Goal: Task Accomplishment & Management: Use online tool/utility

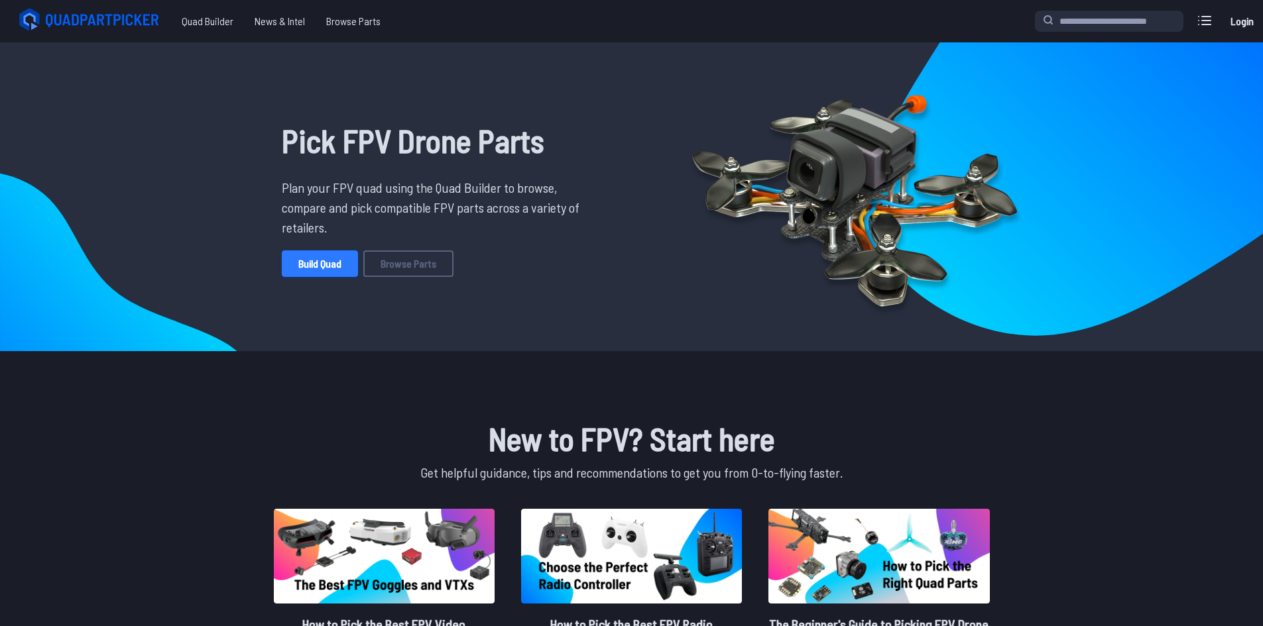
click at [316, 257] on link "Build Quad" at bounding box center [320, 264] width 76 height 27
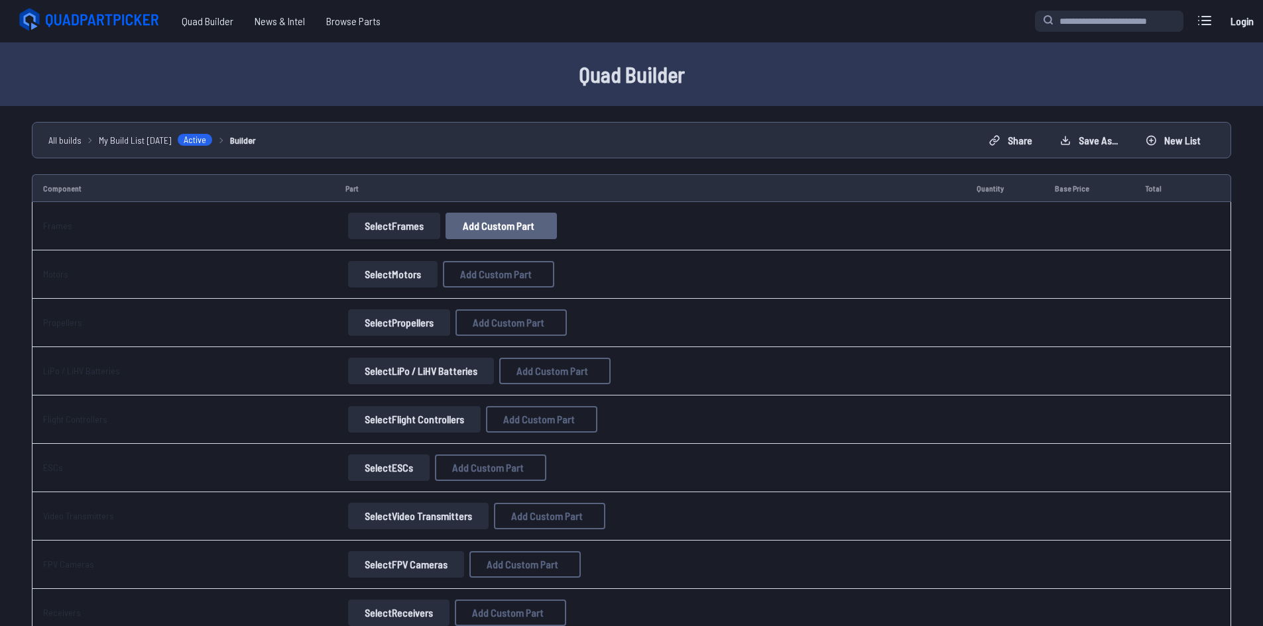
click at [512, 228] on span "Add Custom Part" at bounding box center [499, 226] width 72 height 11
select select "**********"
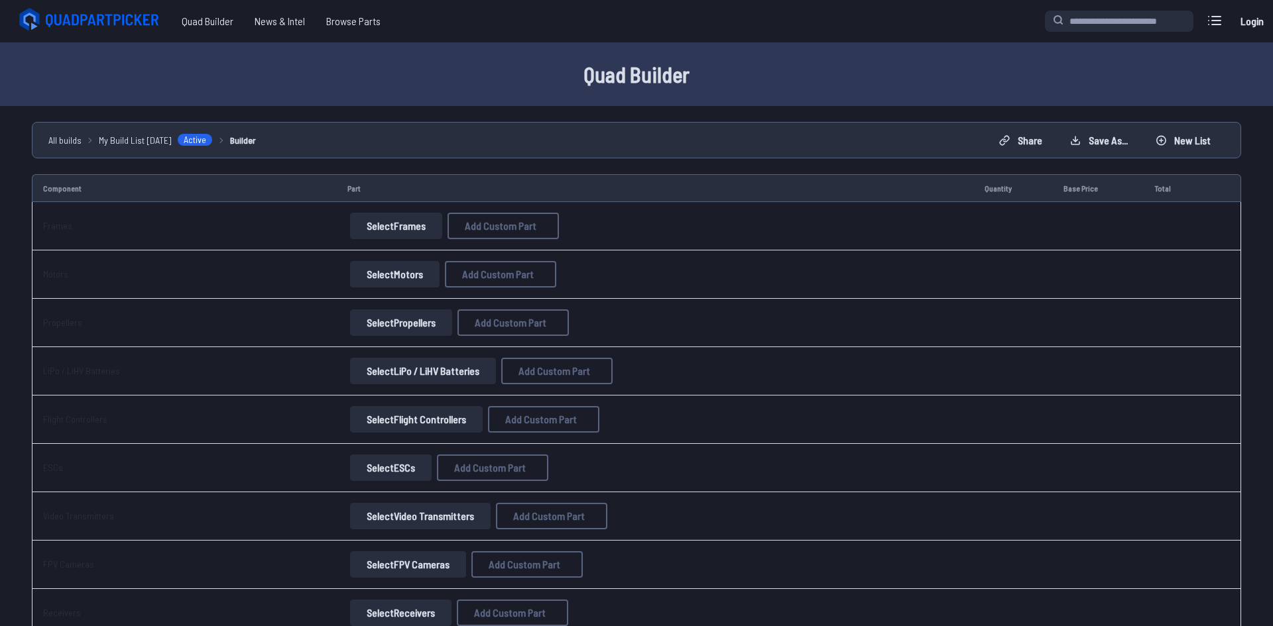
click at [572, 199] on input at bounding box center [637, 204] width 282 height 29
type input "**********"
click at [567, 319] on input "*" at bounding box center [637, 314] width 282 height 29
click at [556, 312] on input "*" at bounding box center [637, 314] width 282 height 29
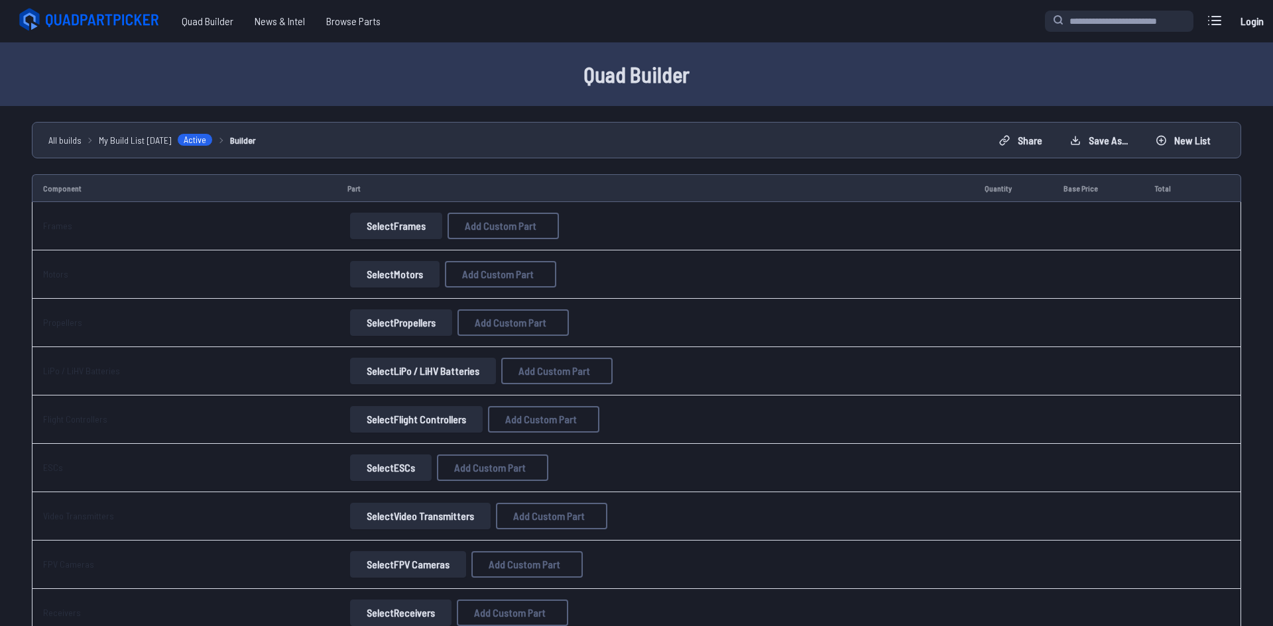
type input "**"
click at [559, 371] on input at bounding box center [637, 369] width 282 height 29
type input "****"
click at [537, 427] on select at bounding box center [637, 424] width 282 height 29
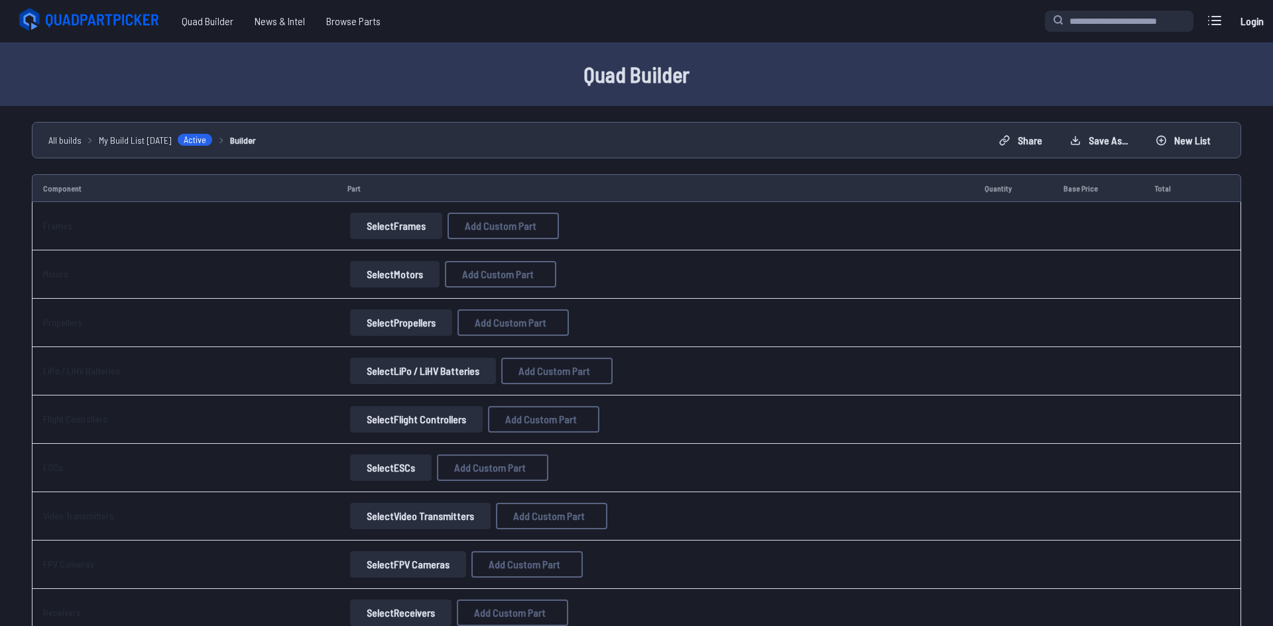
click at [737, 501] on button "Add Custom Part" at bounding box center [735, 491] width 85 height 19
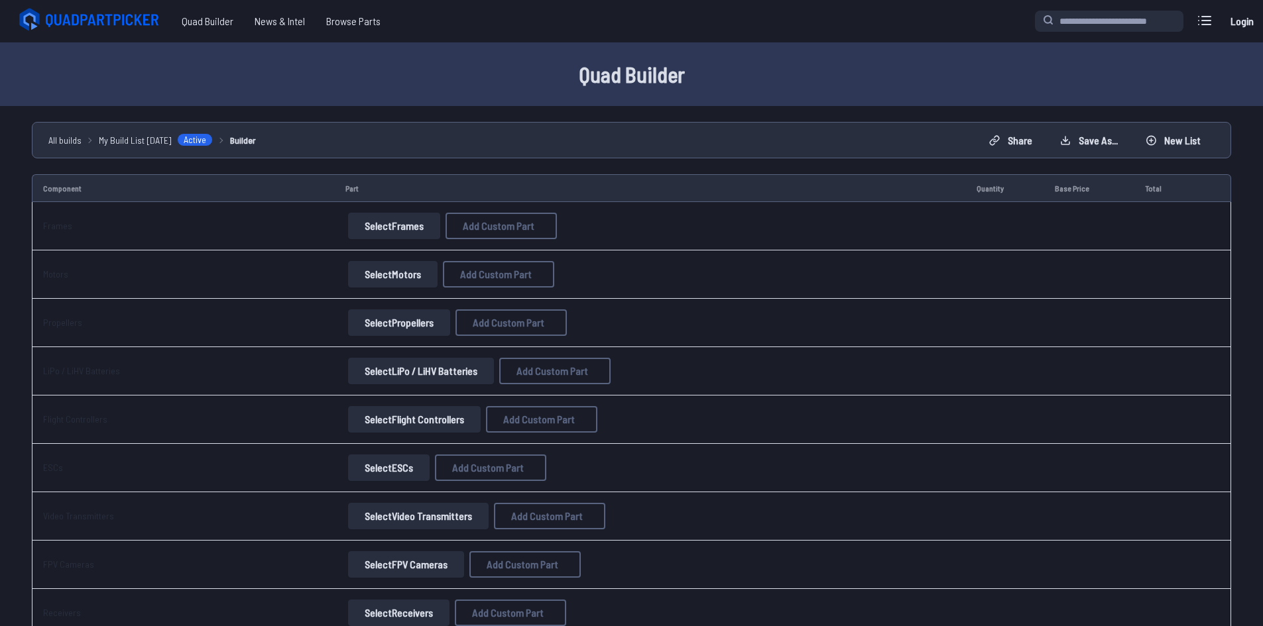
click at [412, 233] on button "Select Frames" at bounding box center [394, 226] width 92 height 27
click at [390, 221] on button "Select Frames" at bounding box center [394, 226] width 92 height 27
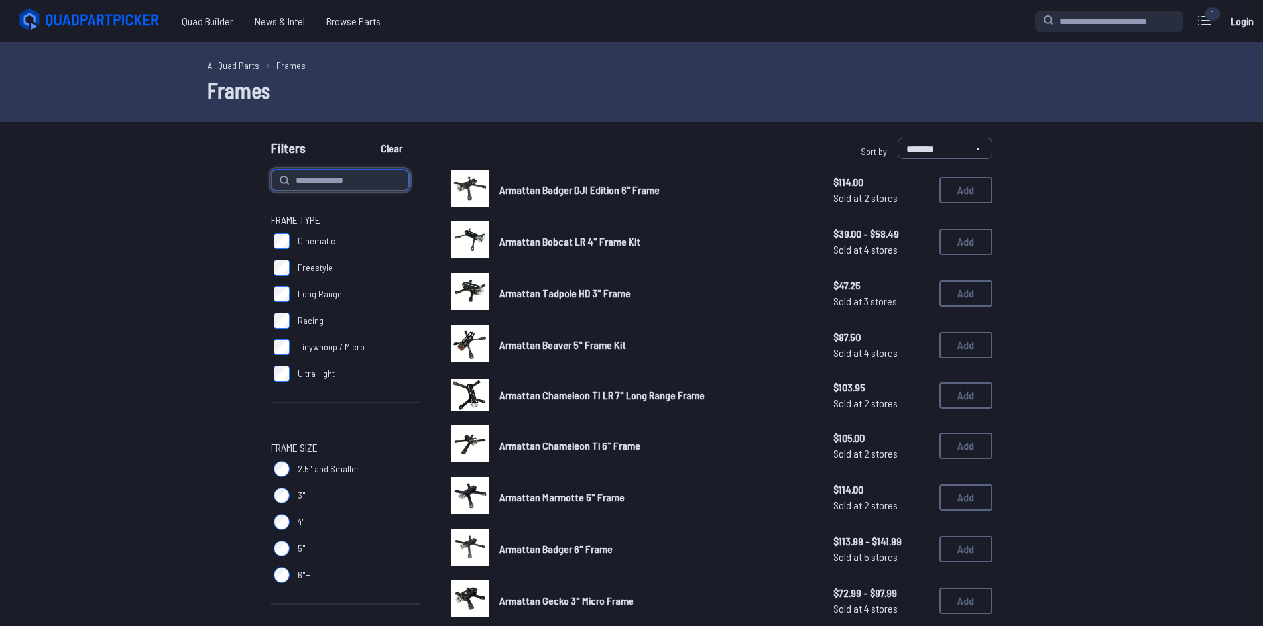
click at [349, 171] on input at bounding box center [340, 180] width 138 height 21
type input "*********"
click at [369, 138] on button "Clear" at bounding box center [391, 148] width 44 height 21
type input "*********"
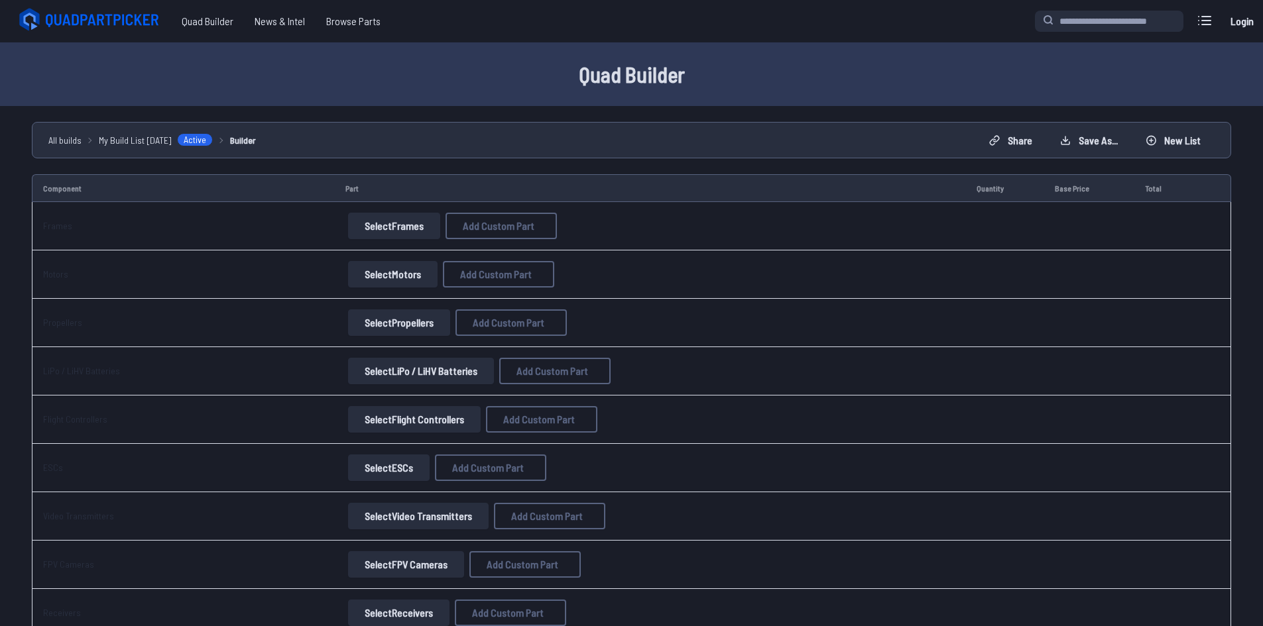
click at [412, 277] on button "Select Motors" at bounding box center [392, 274] width 89 height 27
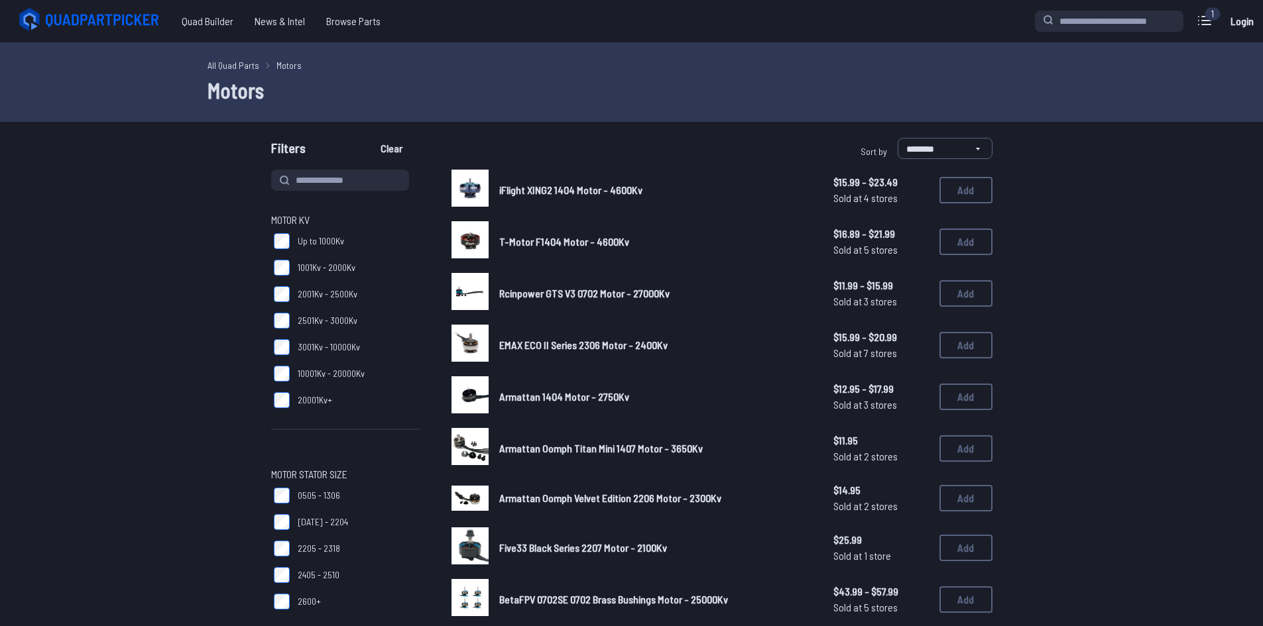
click at [281, 259] on label "1001Kv - 2000Kv" at bounding box center [345, 268] width 148 height 27
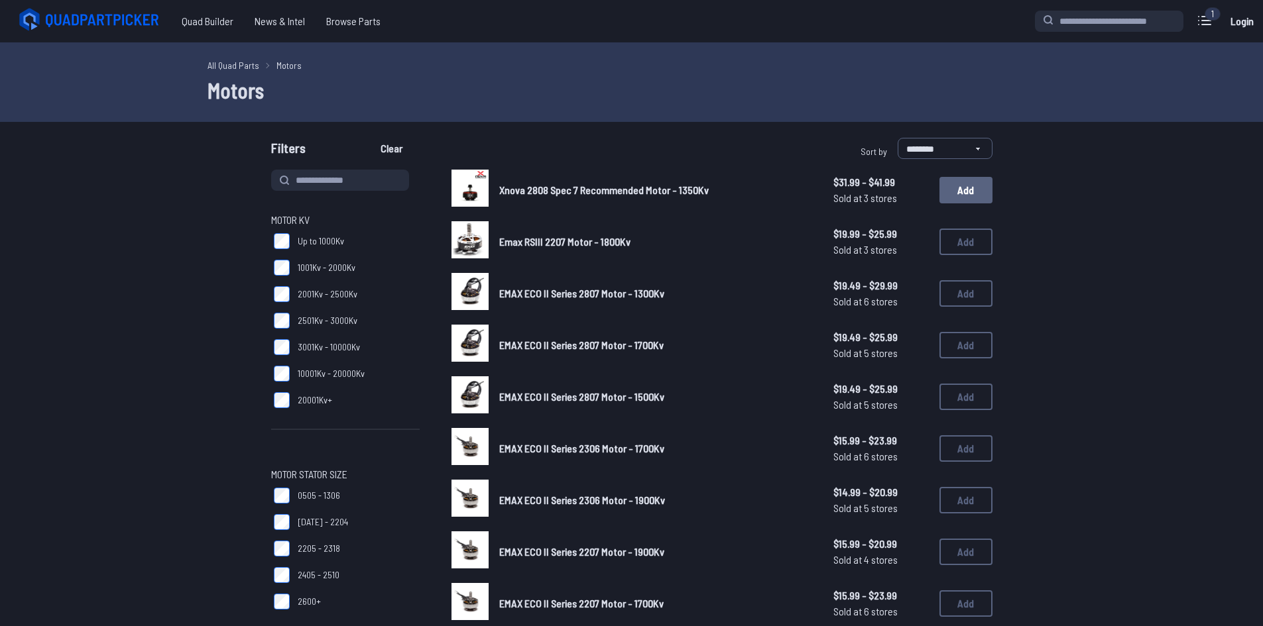
click at [978, 191] on button "Add" at bounding box center [965, 190] width 53 height 27
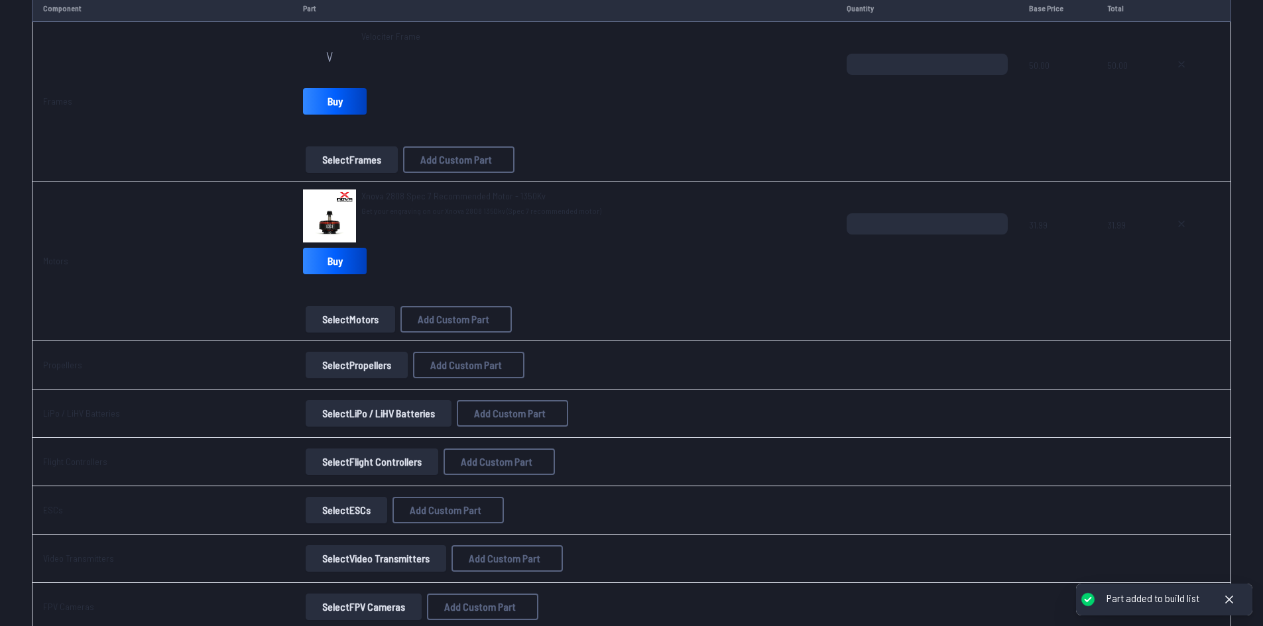
scroll to position [199, 0]
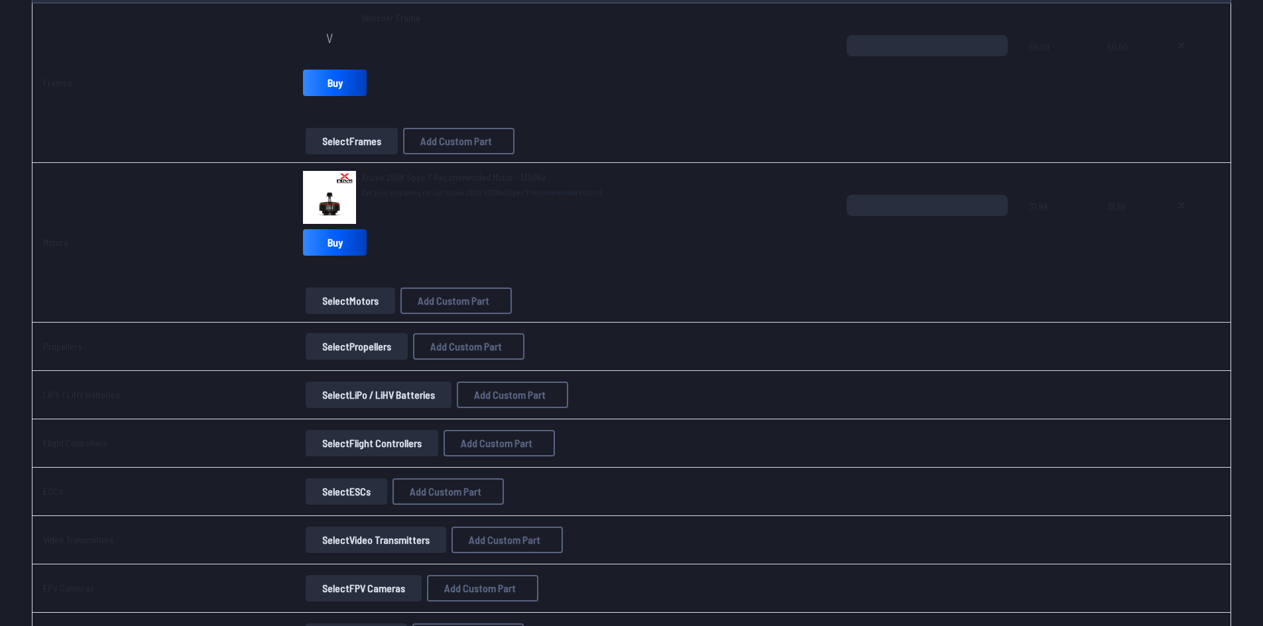
click at [340, 337] on button "Select Propellers" at bounding box center [357, 346] width 102 height 27
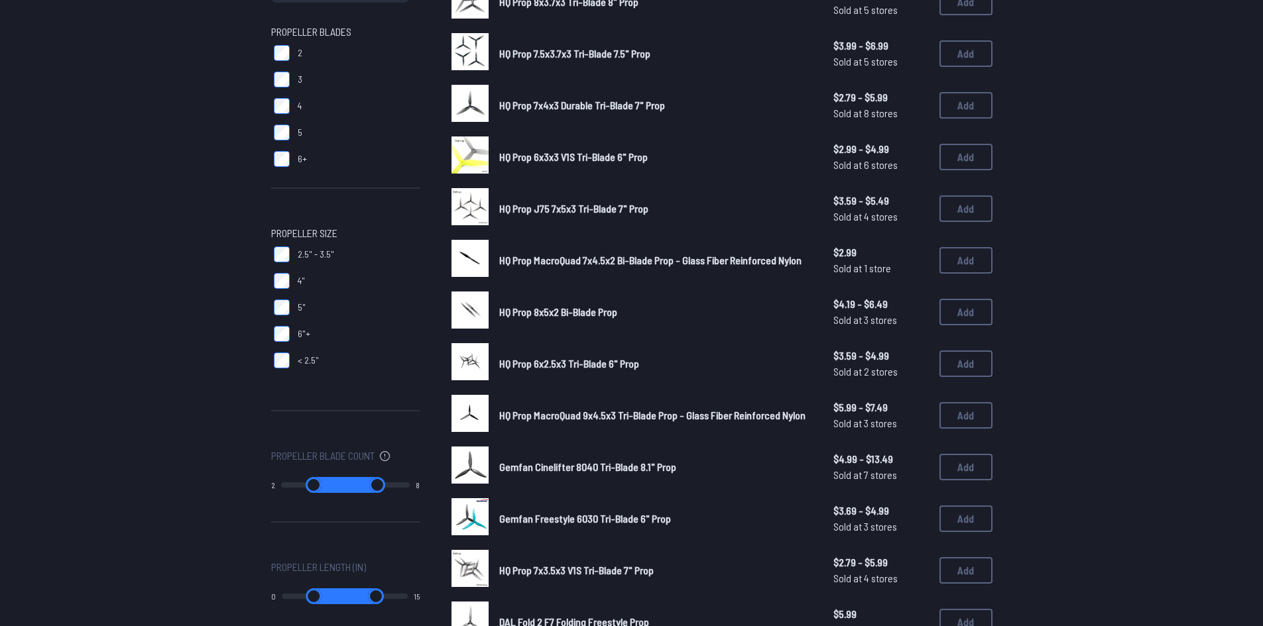
scroll to position [199, 0]
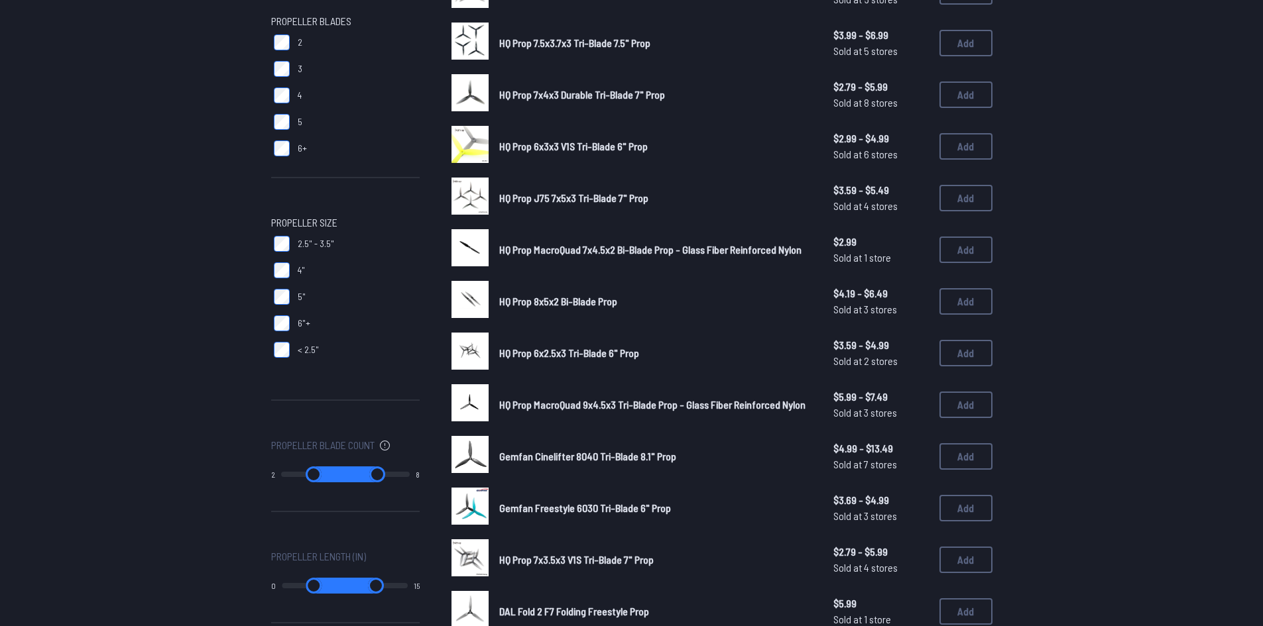
click at [589, 304] on span "HQ Prop 8x5x2 Bi-Blade Prop" at bounding box center [558, 301] width 118 height 13
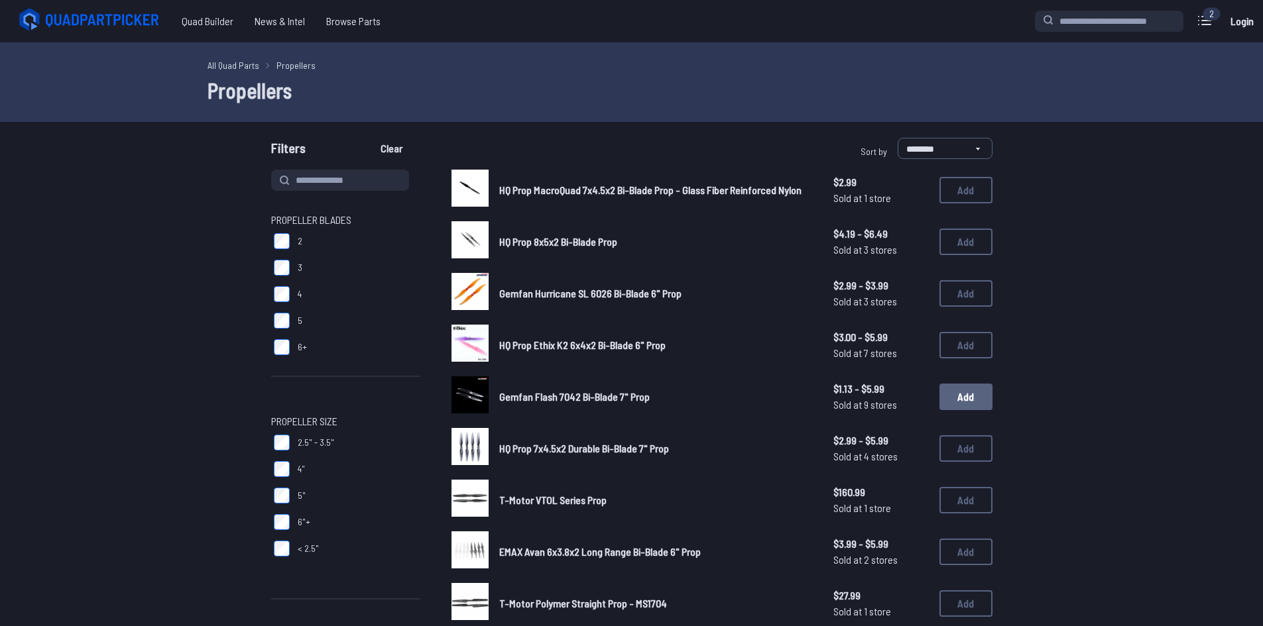
click at [974, 398] on button "Add" at bounding box center [965, 397] width 53 height 27
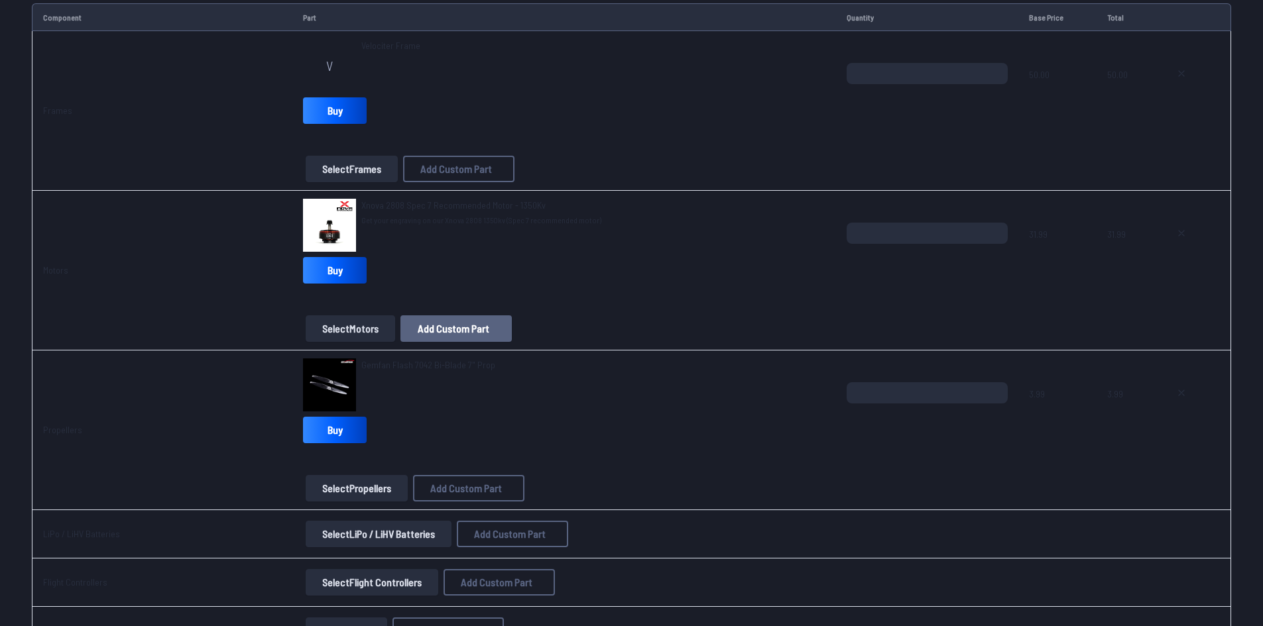
scroll to position [331, 0]
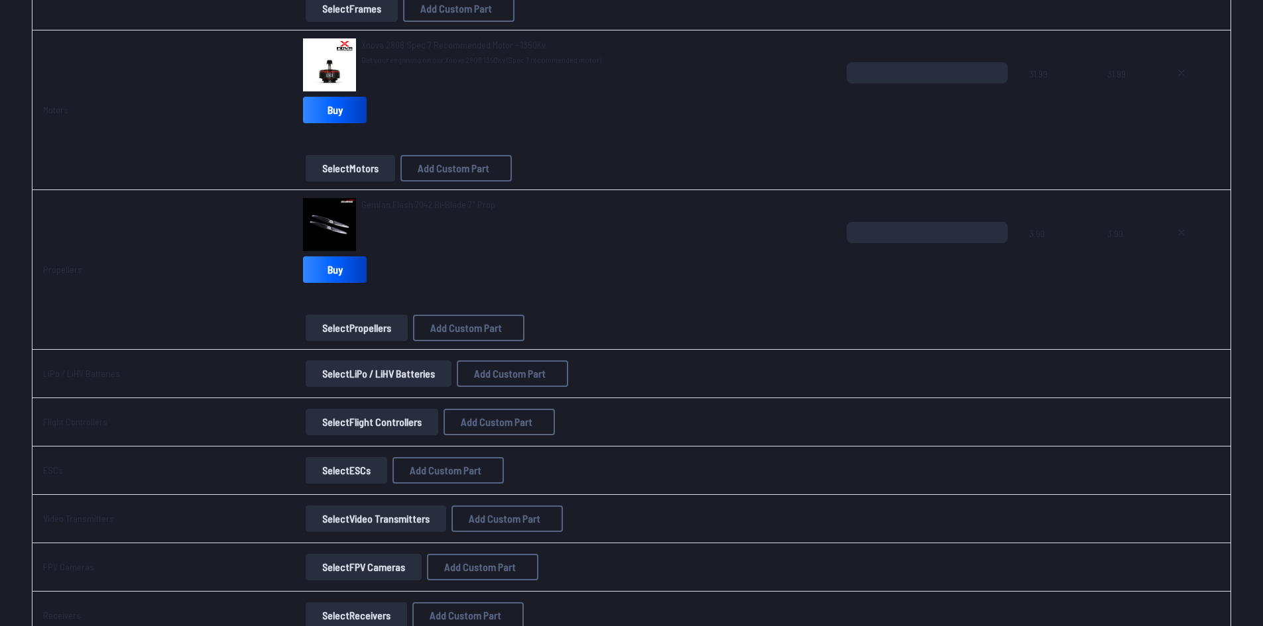
click at [402, 370] on button "Select LiPo / LiHV Batteries" at bounding box center [379, 374] width 146 height 27
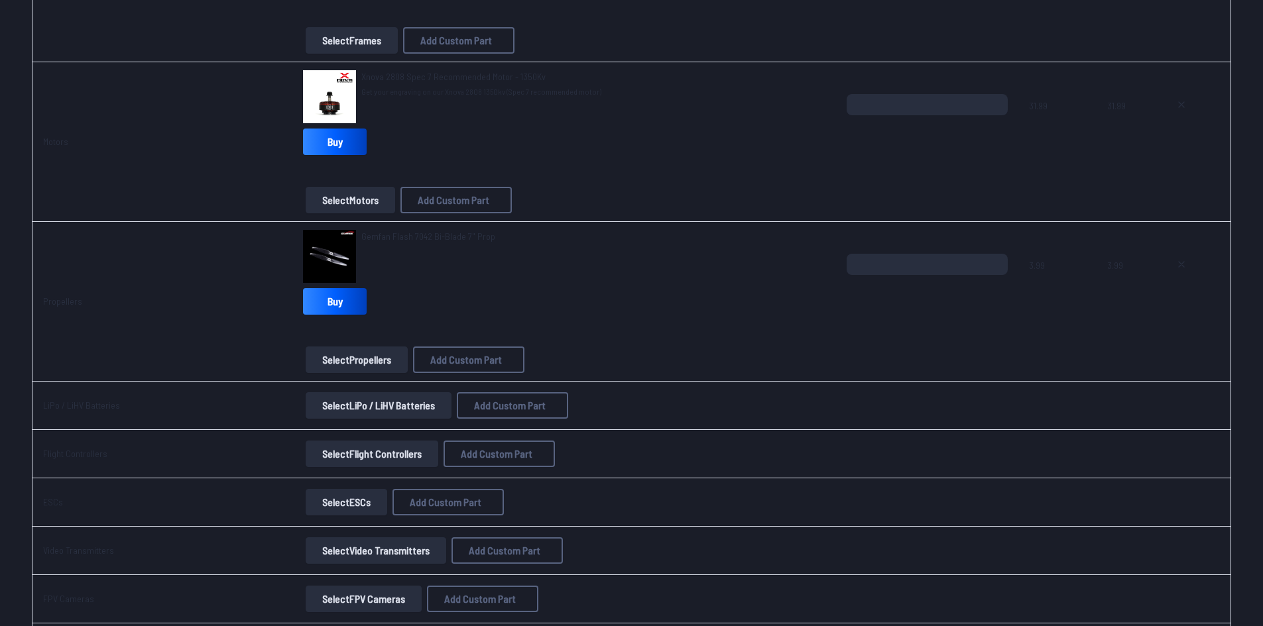
scroll to position [66, 0]
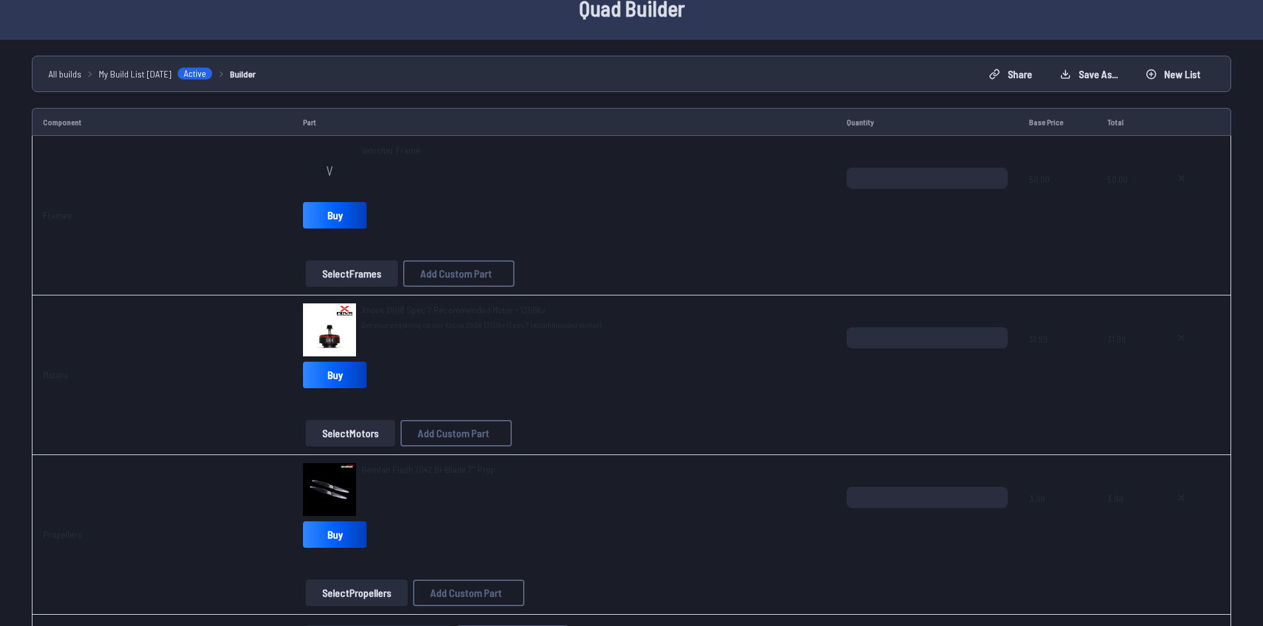
click at [422, 310] on span "Xnova 2808 Spec 7 Recommended Motor - 1350Kv" at bounding box center [453, 309] width 184 height 11
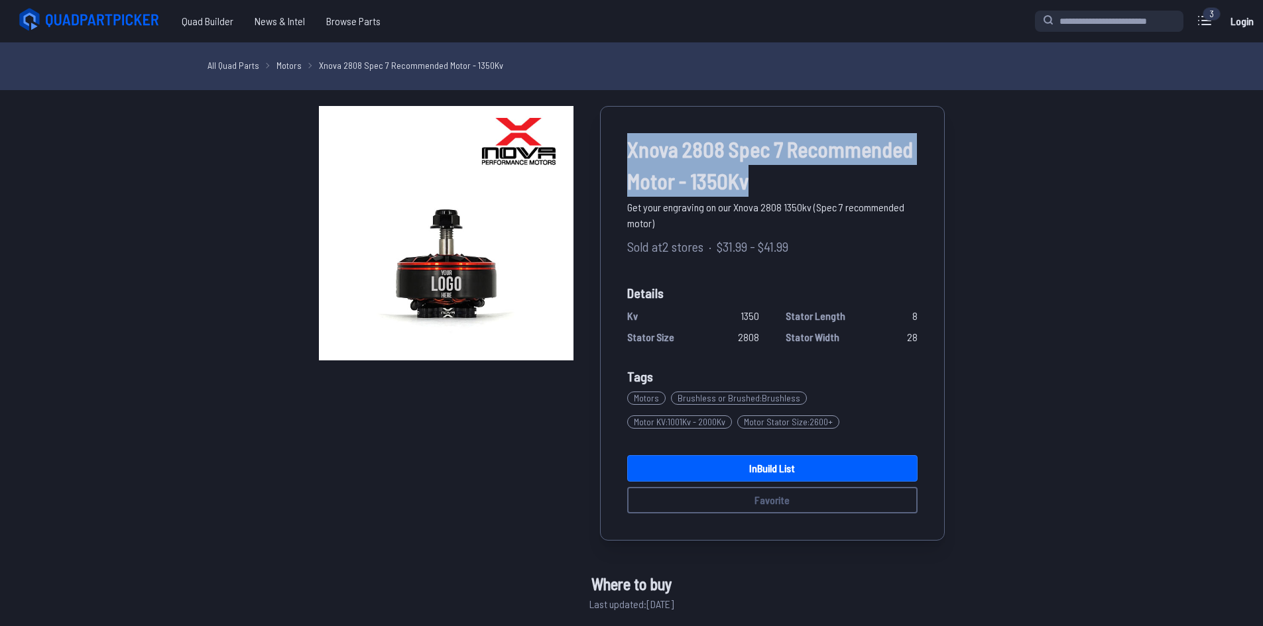
drag, startPoint x: 736, startPoint y: 178, endPoint x: 610, endPoint y: 155, distance: 128.7
click at [610, 155] on div "Xnova 2808 Spec 7 Recommended Motor - 1350Kv Get your engraving on our Xnova 28…" at bounding box center [772, 323] width 345 height 435
copy span "Xnova 2808 Spec 7 Recommended Motor - 1350Kv"
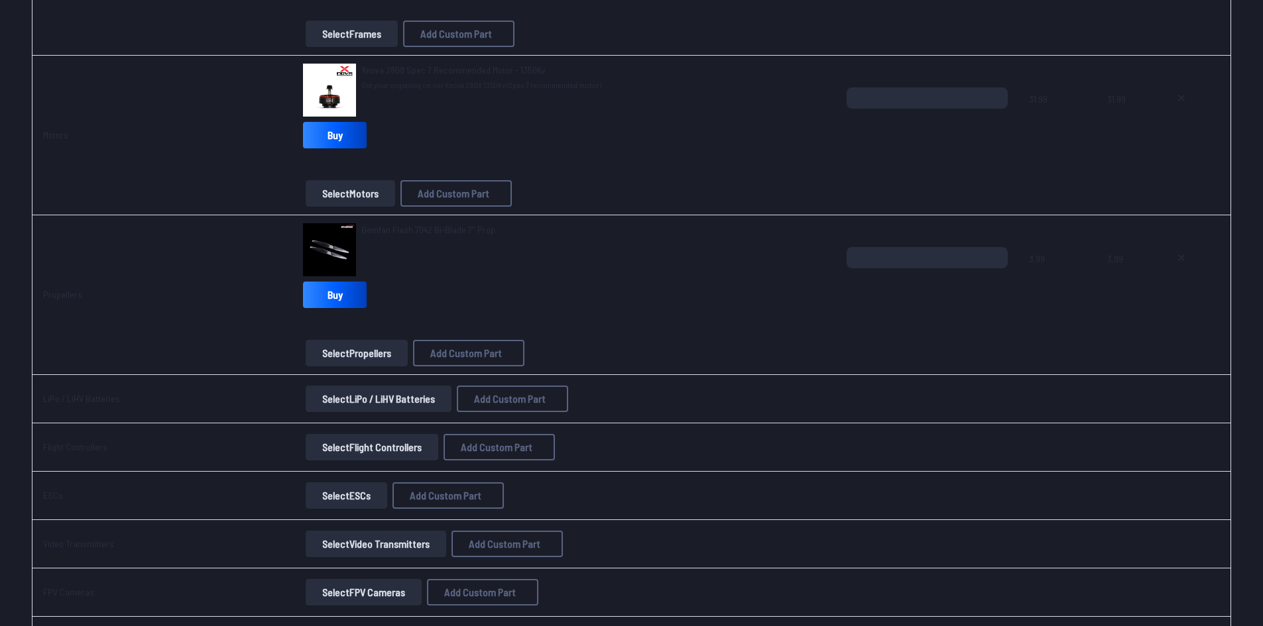
scroll to position [331, 0]
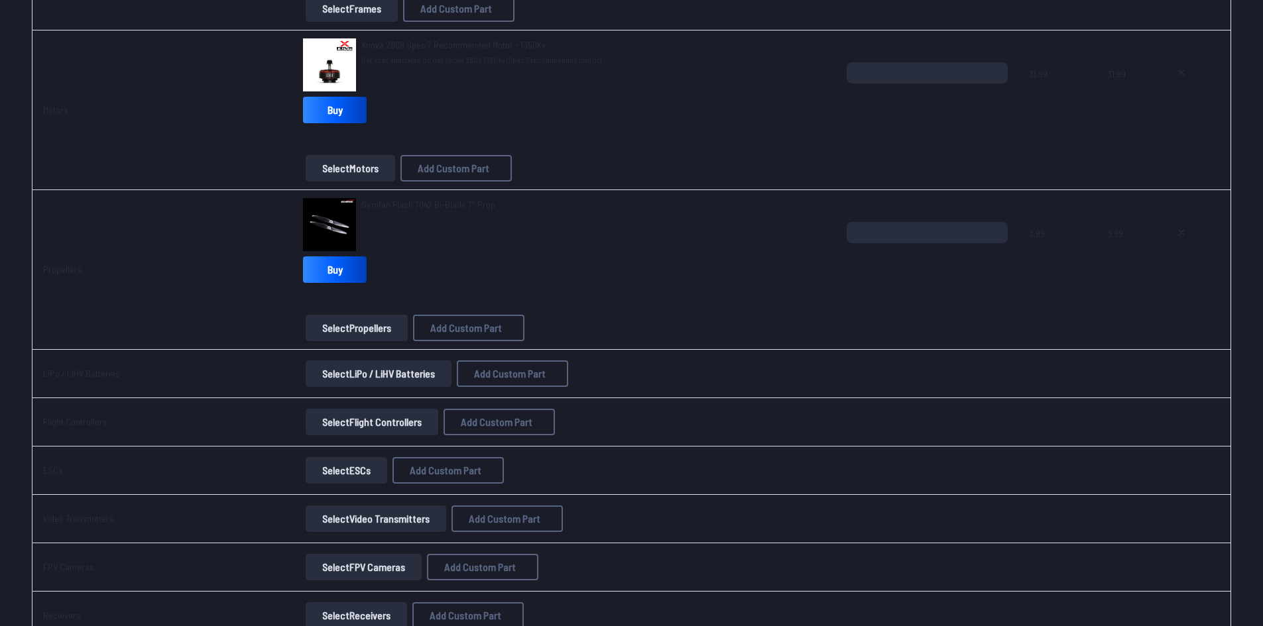
click at [368, 373] on button "Select LiPo / LiHV Batteries" at bounding box center [379, 374] width 146 height 27
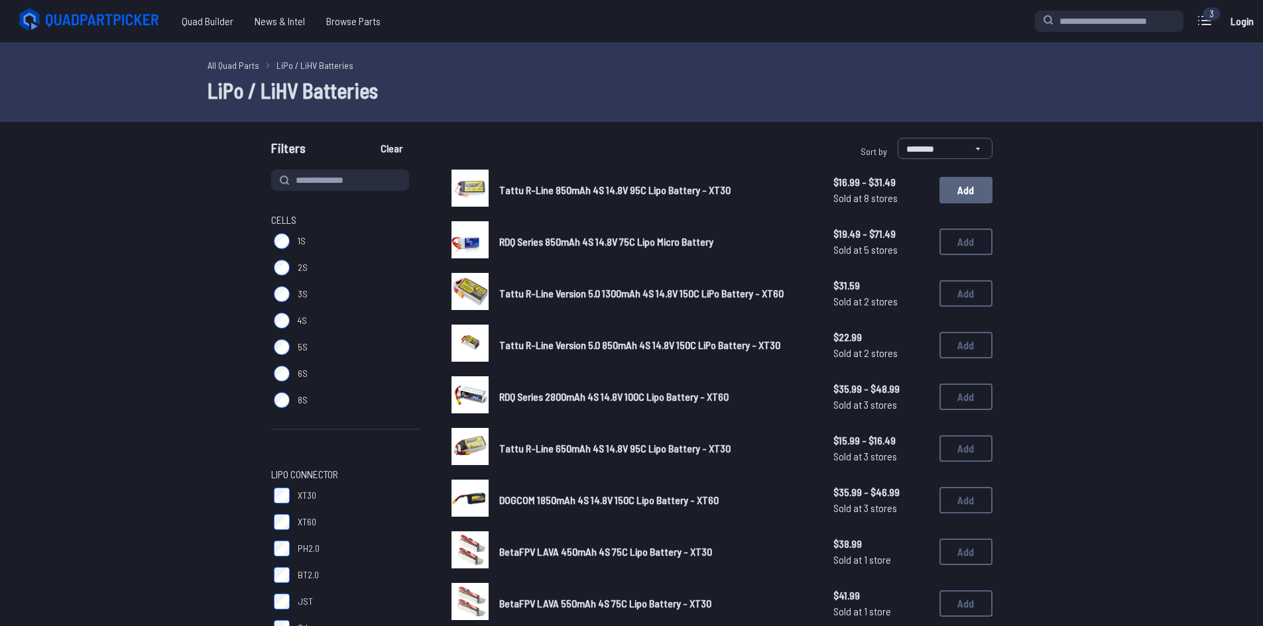
click at [958, 184] on button "Add" at bounding box center [965, 190] width 53 height 27
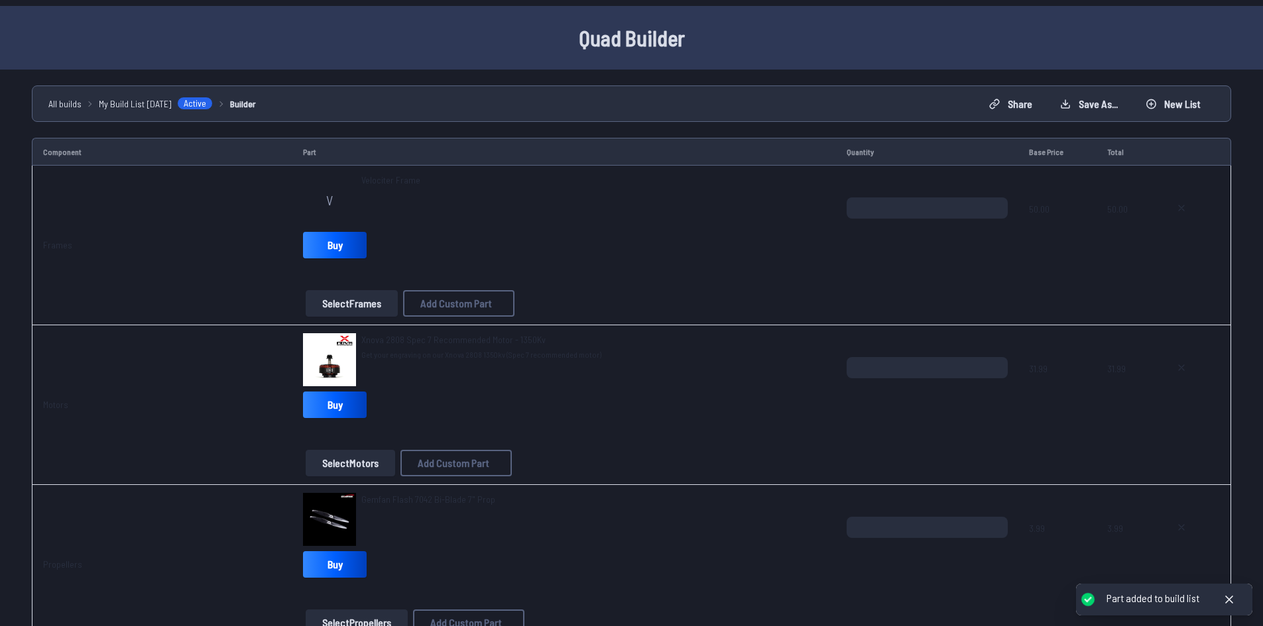
scroll to position [331, 0]
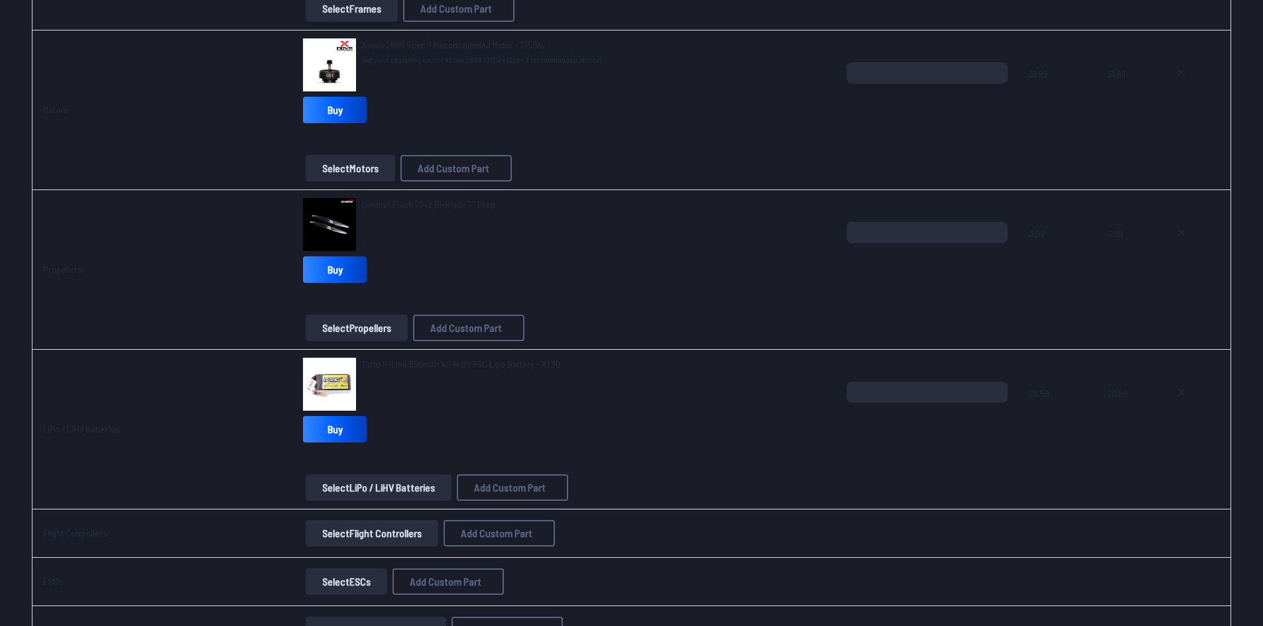
click at [396, 532] on button "Select Flight Controllers" at bounding box center [372, 533] width 133 height 27
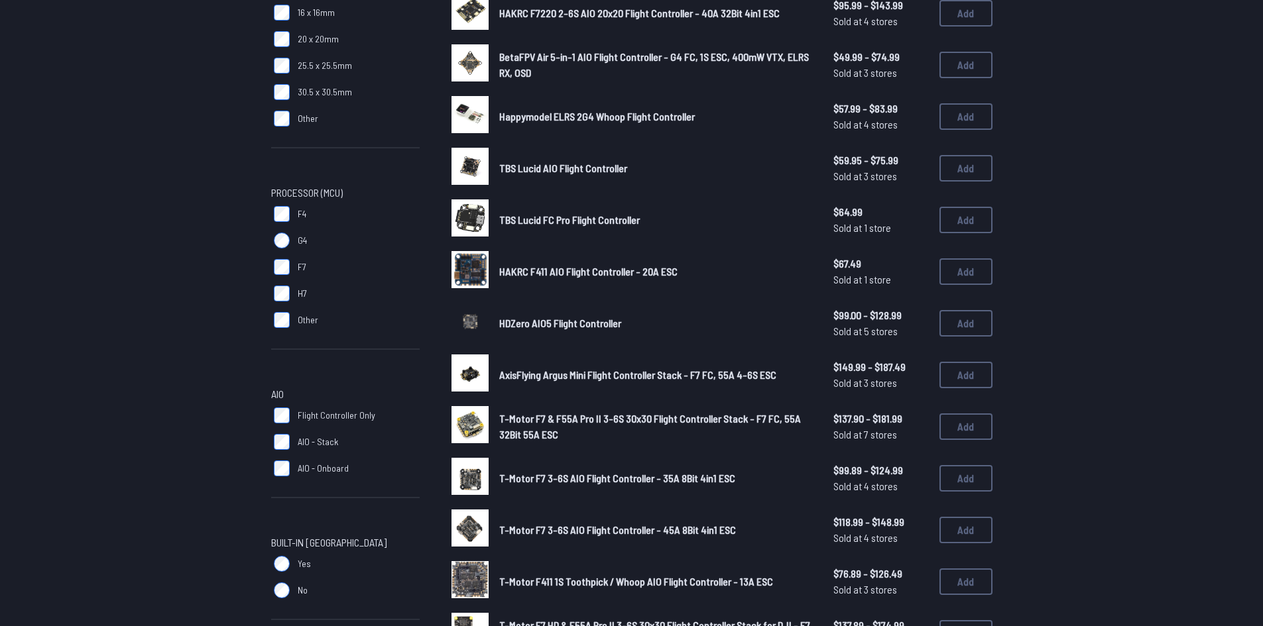
scroll to position [265, 0]
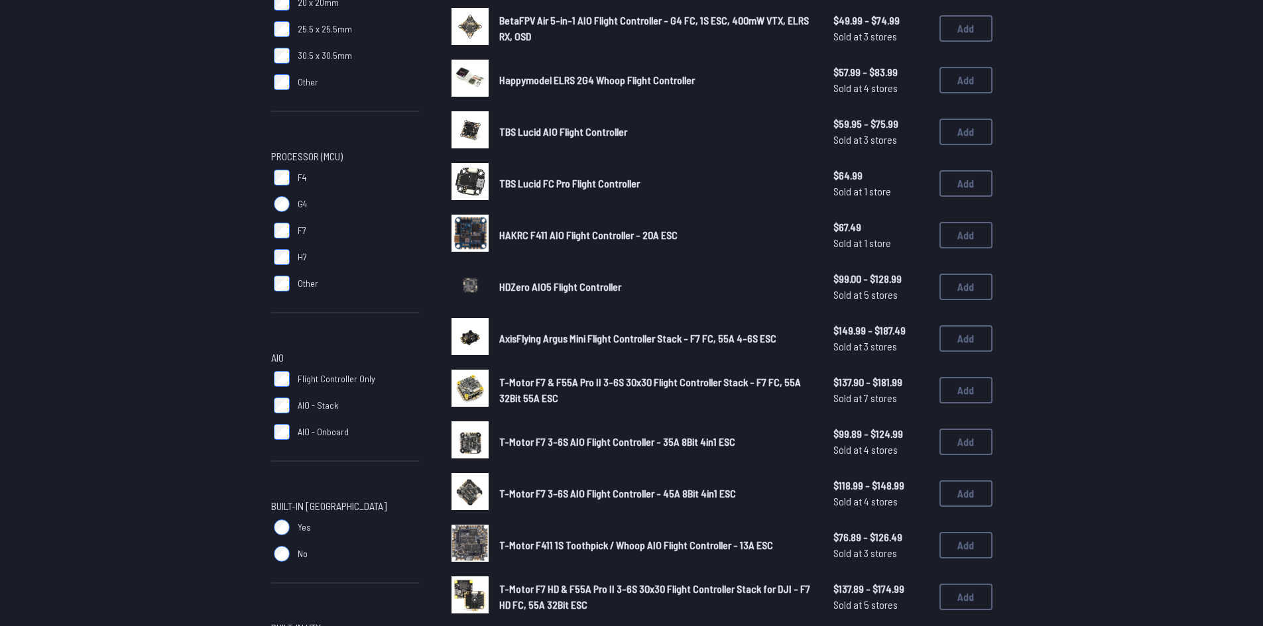
click at [280, 528] on div "FC Stack Mount 16 x 16mm 20 x 20mm 25.5 x 25.5mm 30.5 x 30.5mm Other Processor …" at bounding box center [345, 432] width 148 height 1055
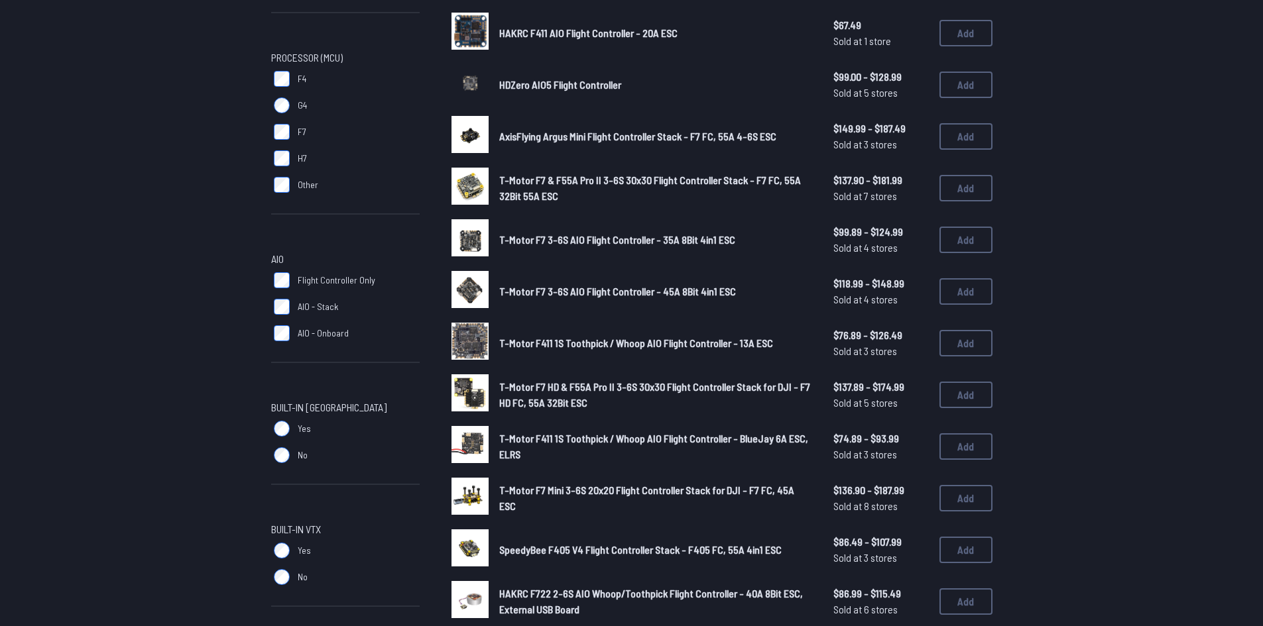
scroll to position [464, 0]
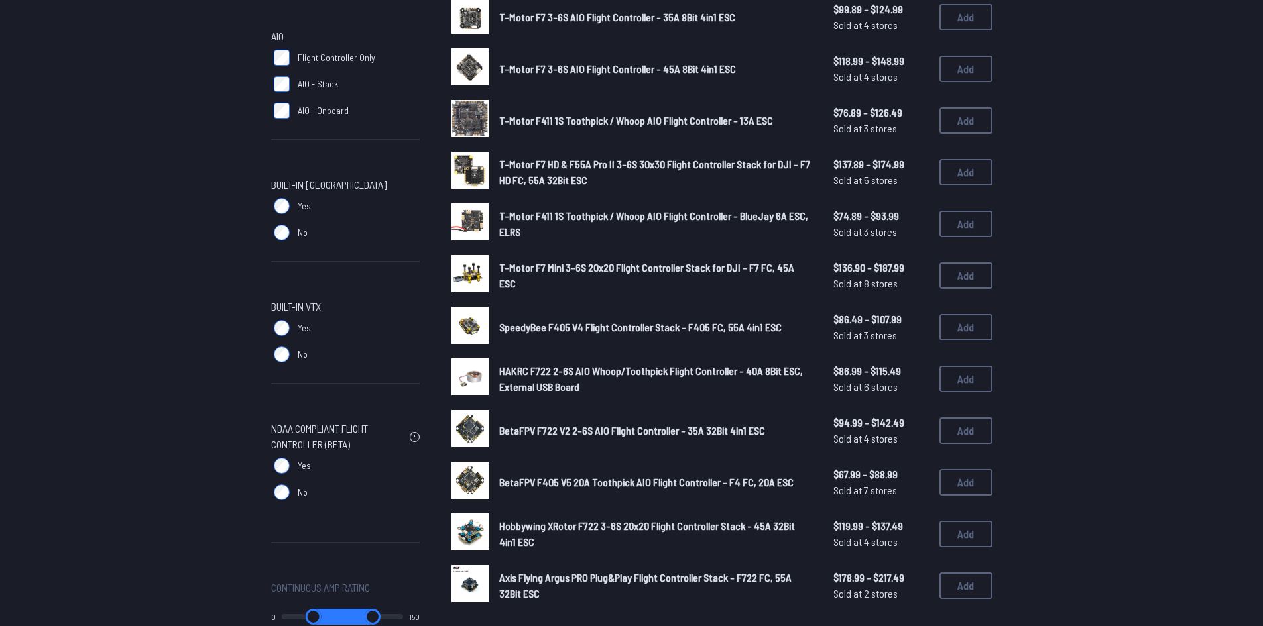
scroll to position [597, 0]
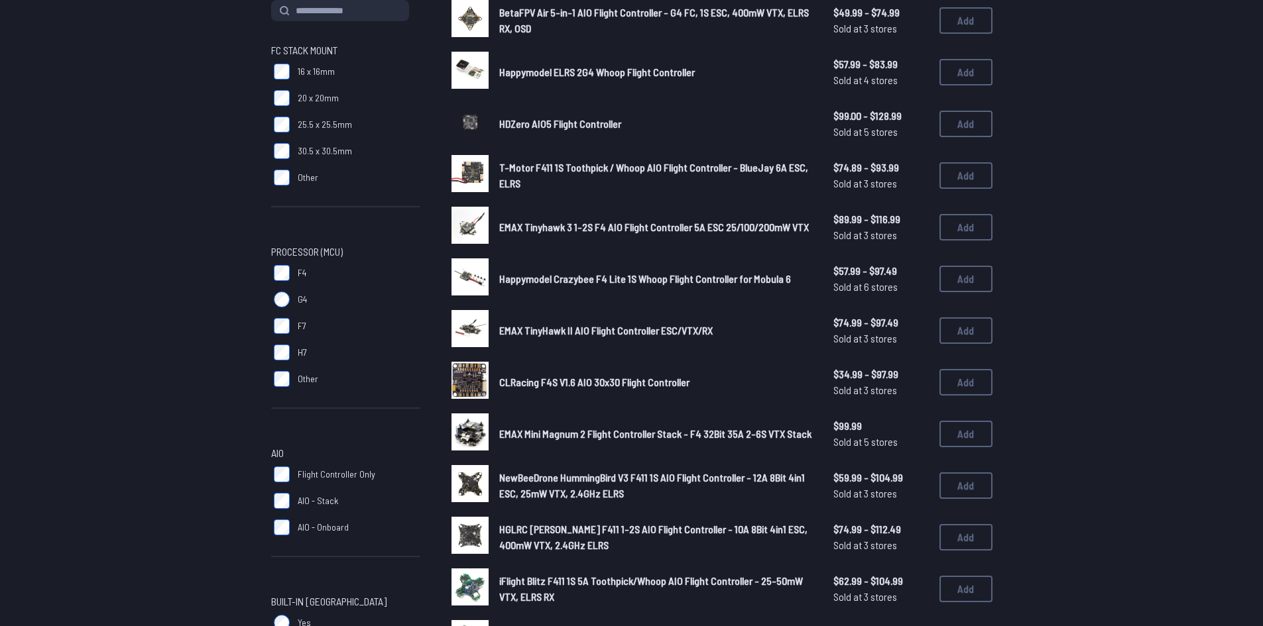
scroll to position [199, 0]
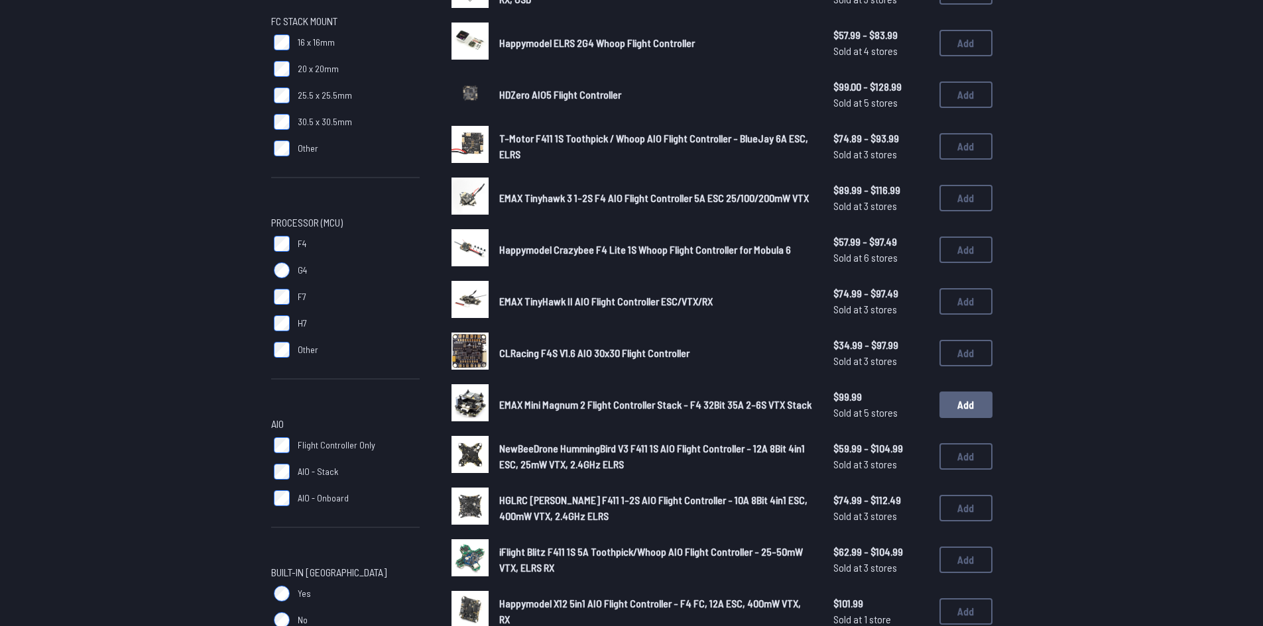
click at [957, 402] on button "Add" at bounding box center [965, 405] width 53 height 27
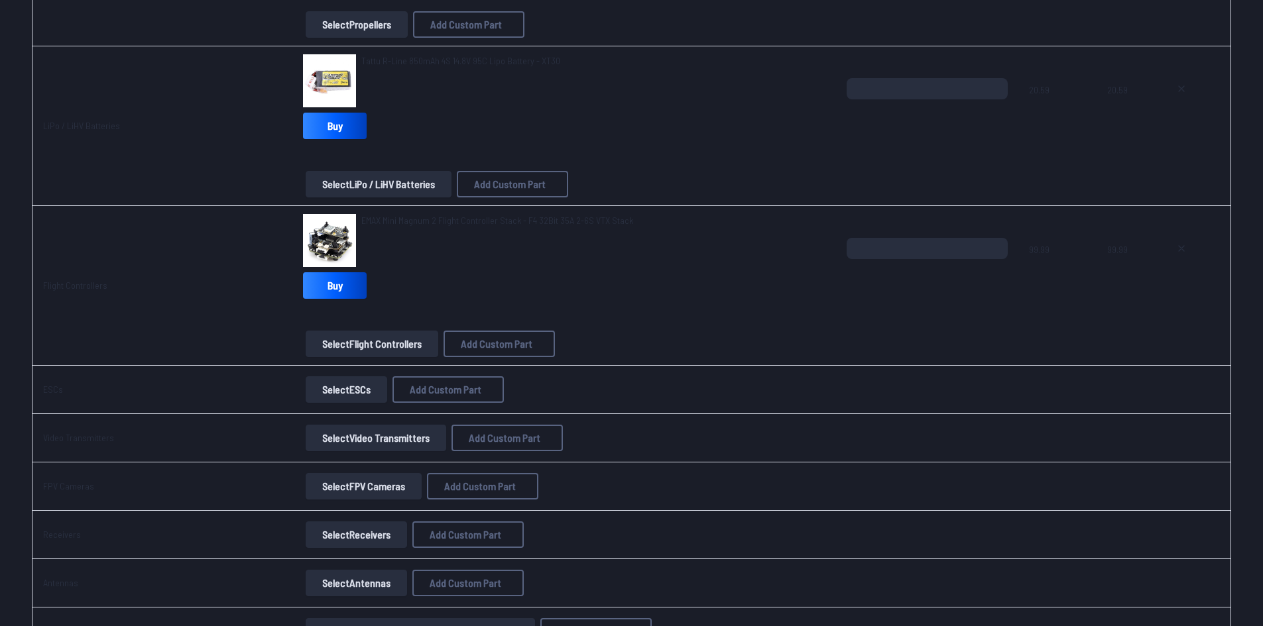
scroll to position [663, 0]
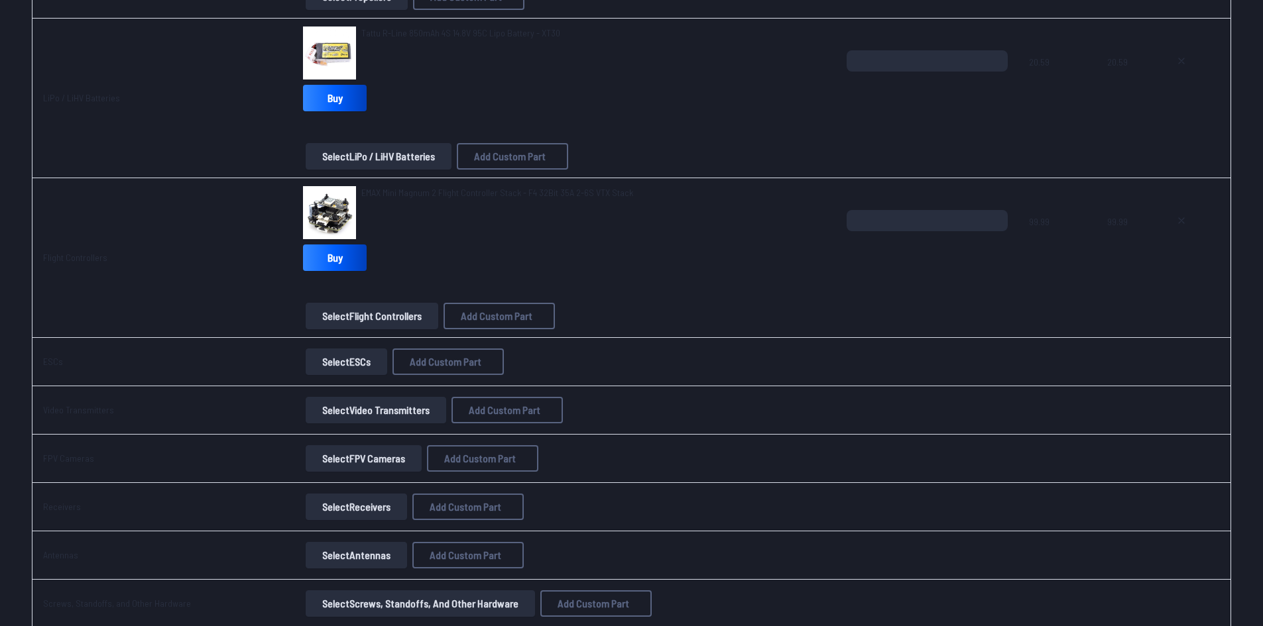
click at [363, 457] on button "Select FPV Cameras" at bounding box center [364, 458] width 116 height 27
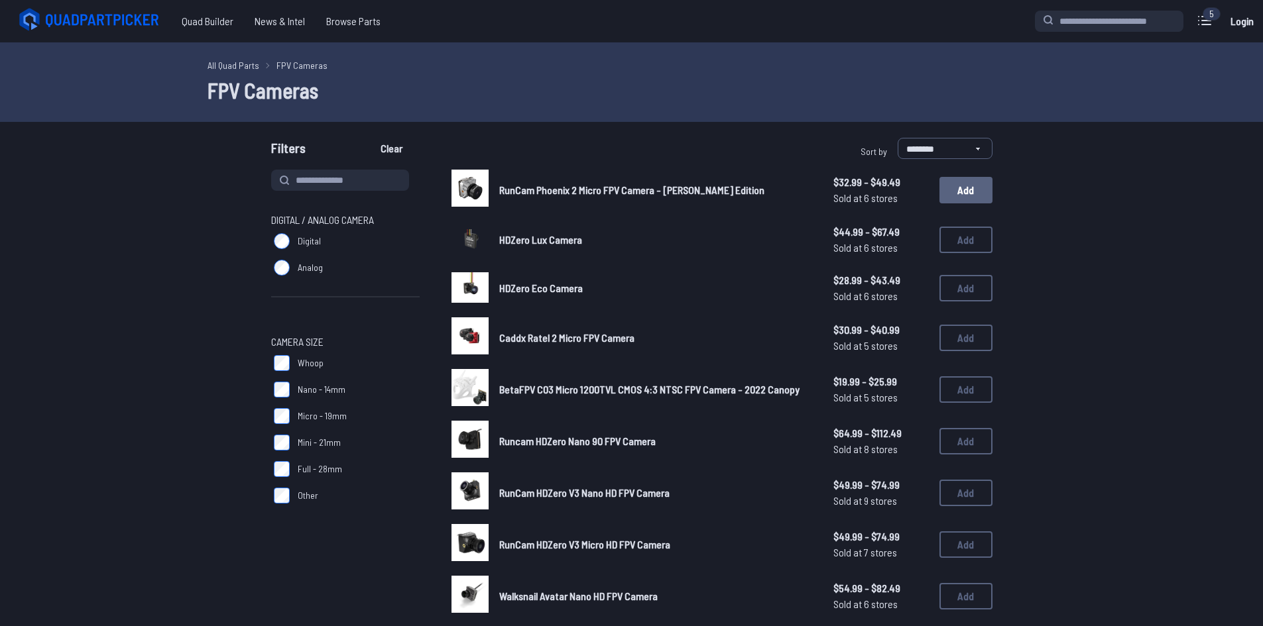
click at [953, 189] on button "Add" at bounding box center [965, 190] width 53 height 27
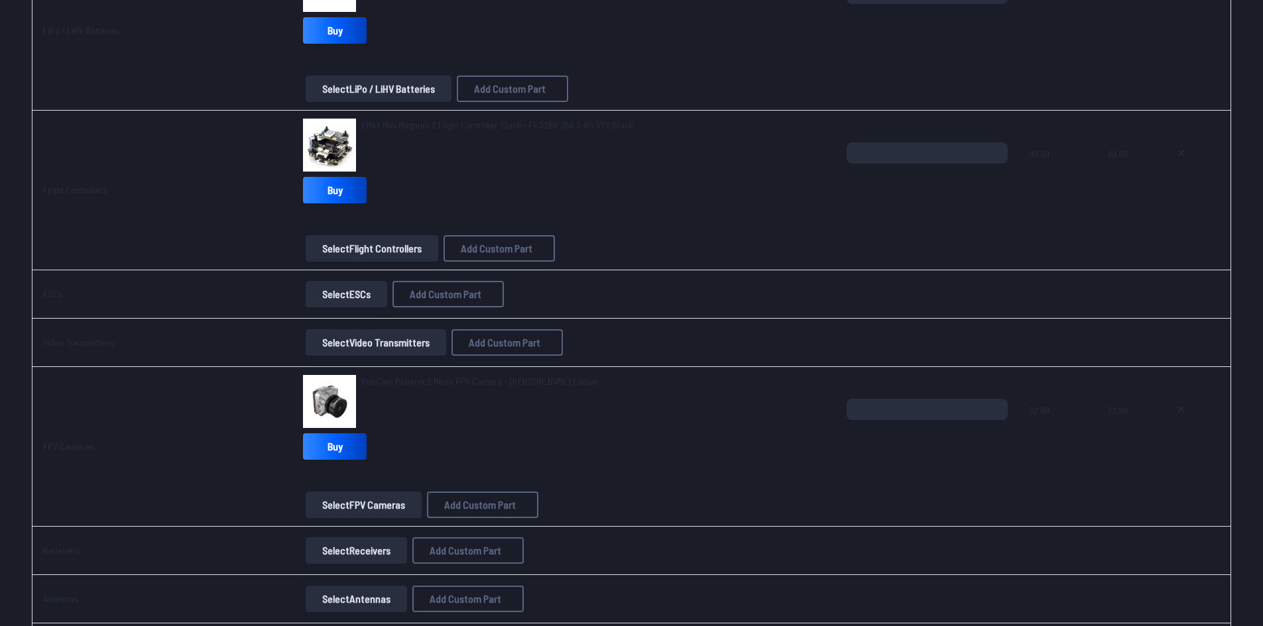
scroll to position [729, 0]
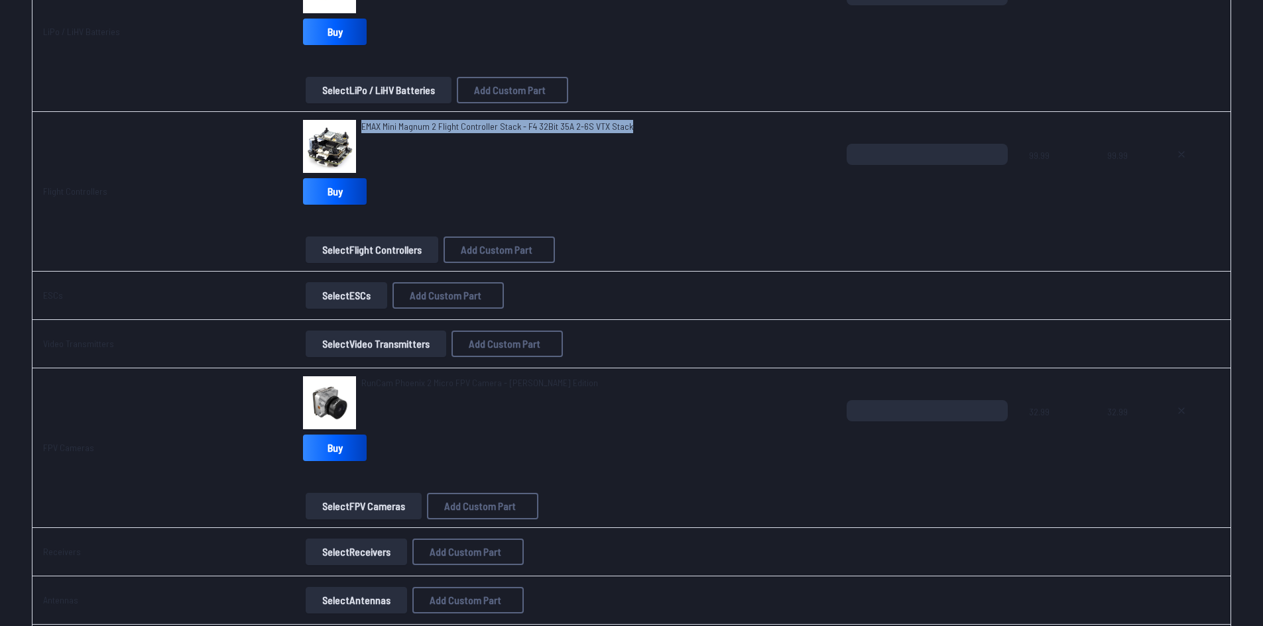
drag, startPoint x: 621, startPoint y: 124, endPoint x: 357, endPoint y: 130, distance: 264.5
click at [357, 130] on div "EMAX Mini Magnum 2 Flight Controller Stack - F4 32Bit 35A 2-6S VTX Stack" at bounding box center [564, 146] width 522 height 53
copy span "EMAX Mini Magnum 2 Flight Controller Stack - F4 32Bit 35A 2-6S VTX Stack"
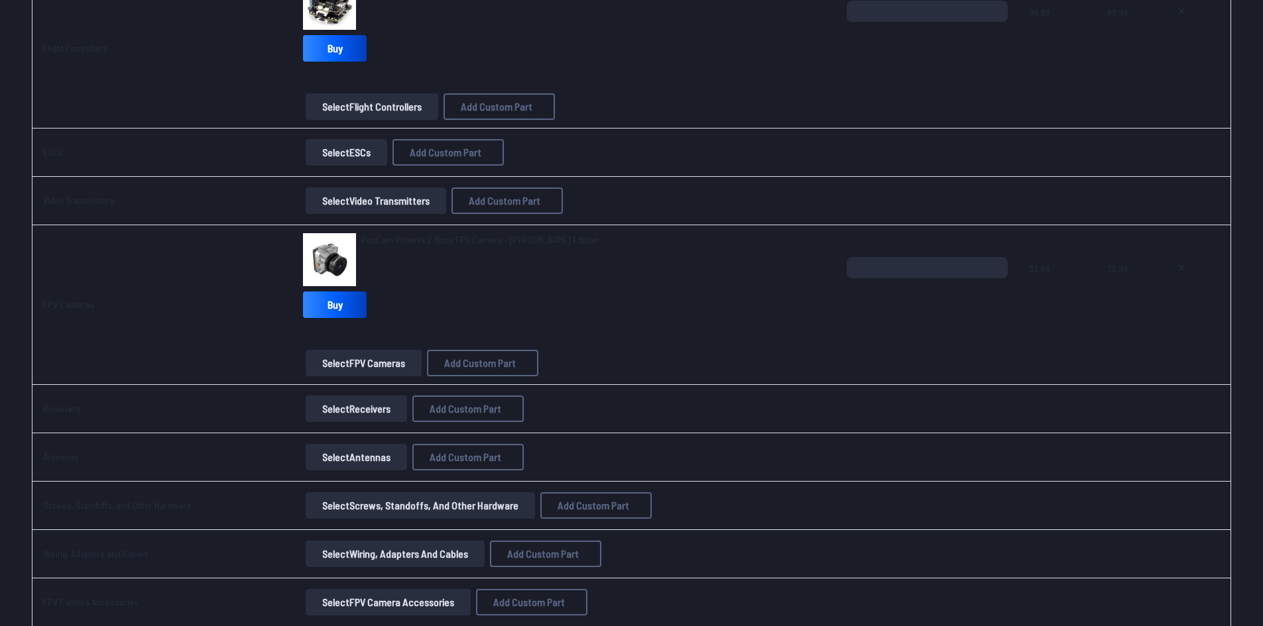
scroll to position [994, 0]
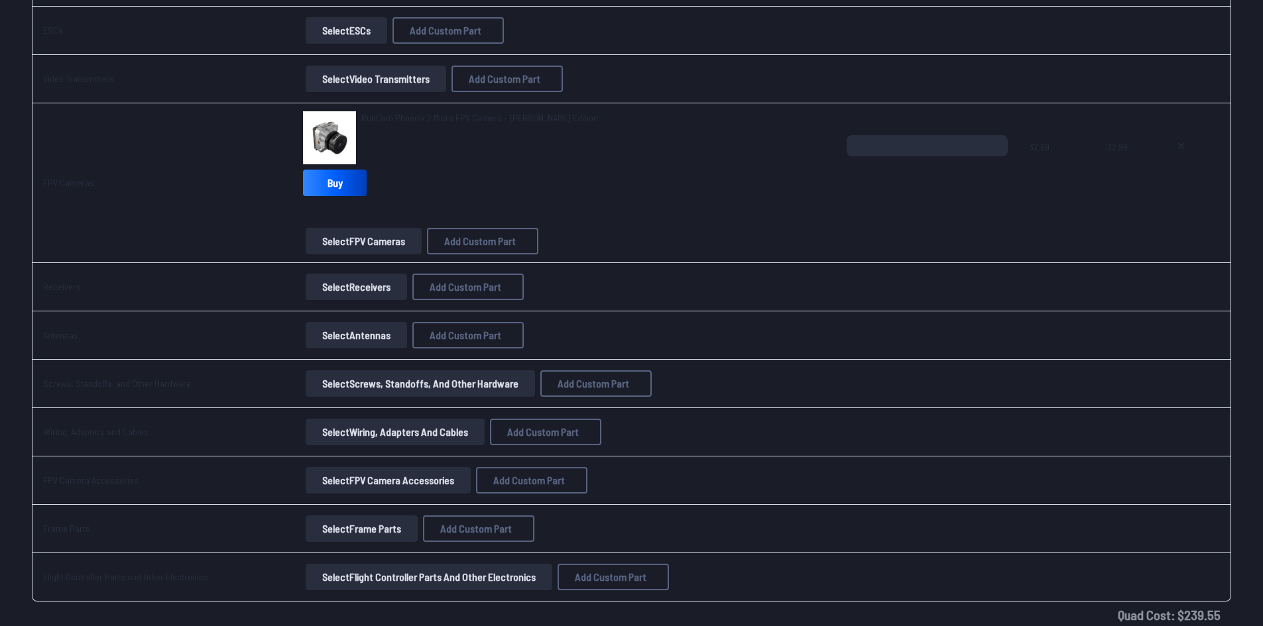
click at [434, 577] on button "Select Flight Controller Parts and Other Electronics" at bounding box center [429, 577] width 247 height 27
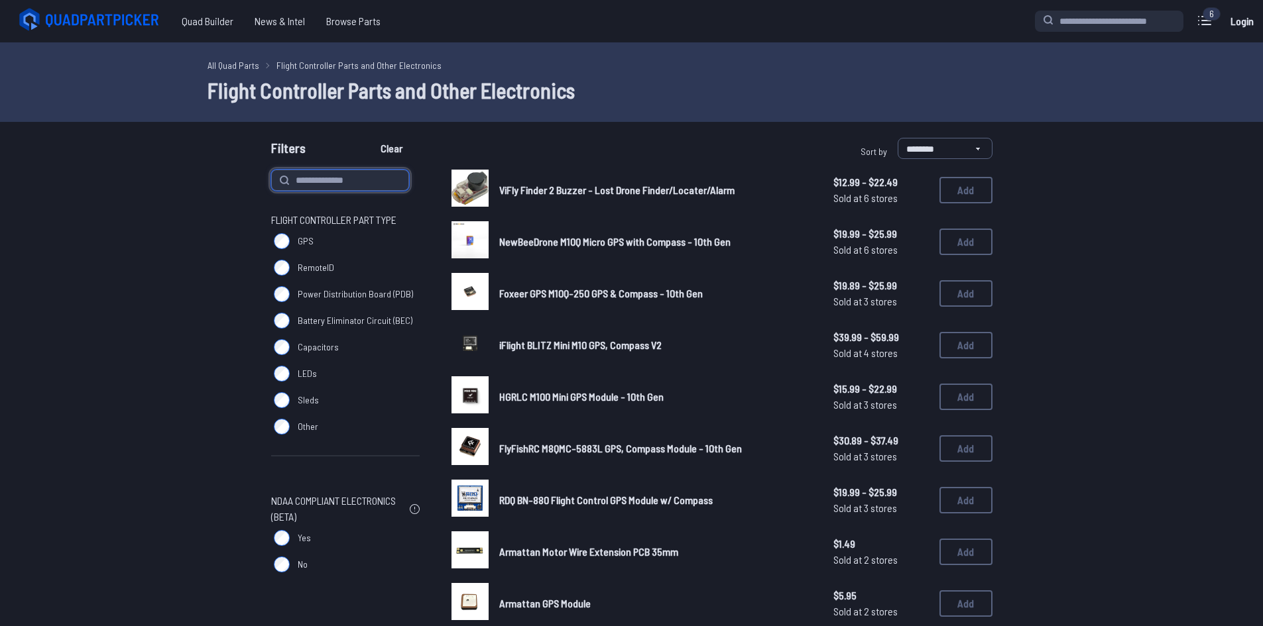
click at [367, 177] on input at bounding box center [340, 180] width 138 height 21
type input "***"
click at [369, 138] on button "Clear" at bounding box center [391, 148] width 44 height 21
type input "***"
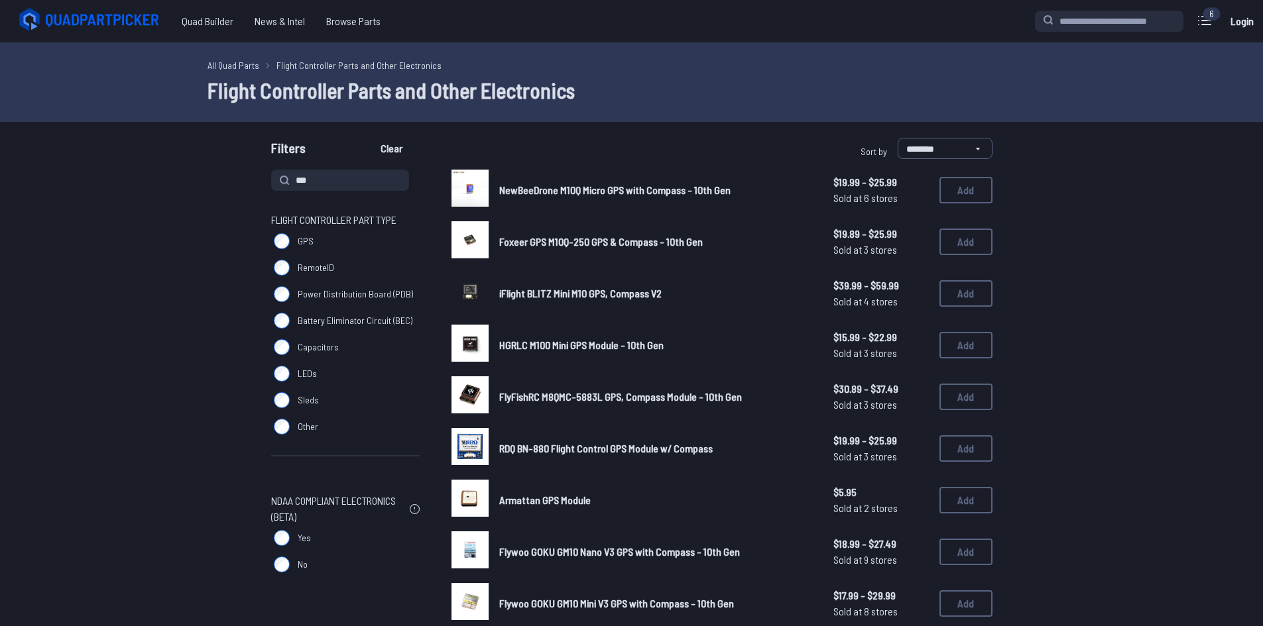
click at [290, 244] on label "GPS" at bounding box center [345, 241] width 148 height 27
click at [677, 190] on span "NewBeeDrone M10Q Micro GPS with Compass - 10th Gen" at bounding box center [614, 190] width 231 height 13
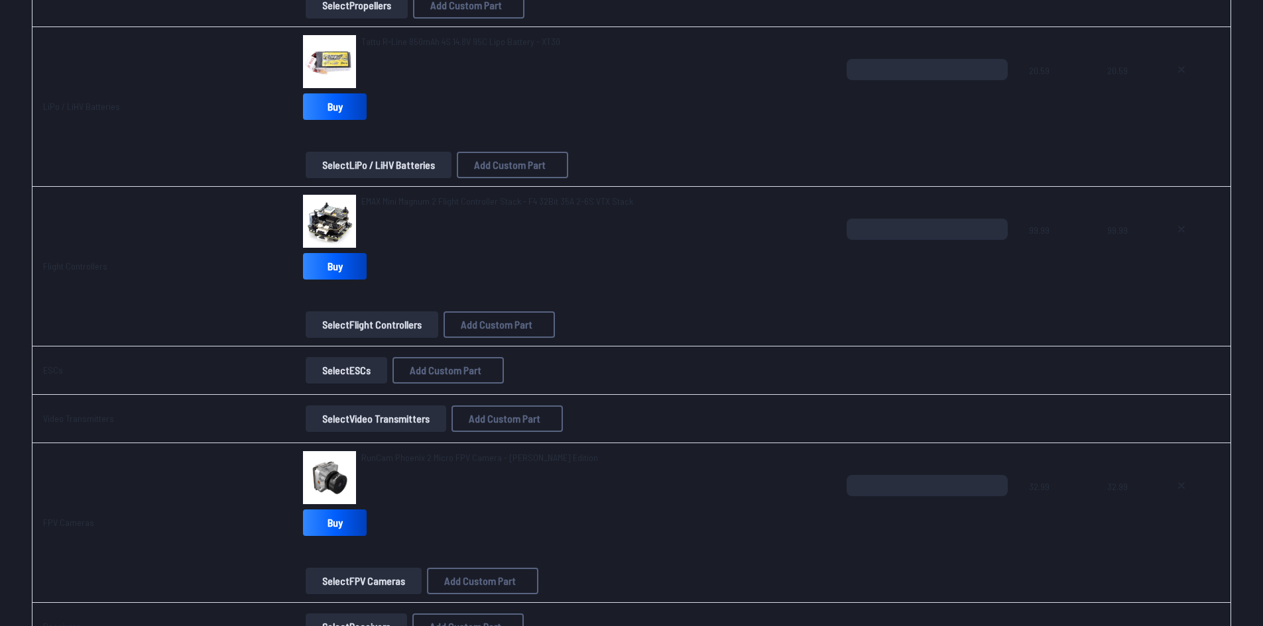
scroll to position [663, 0]
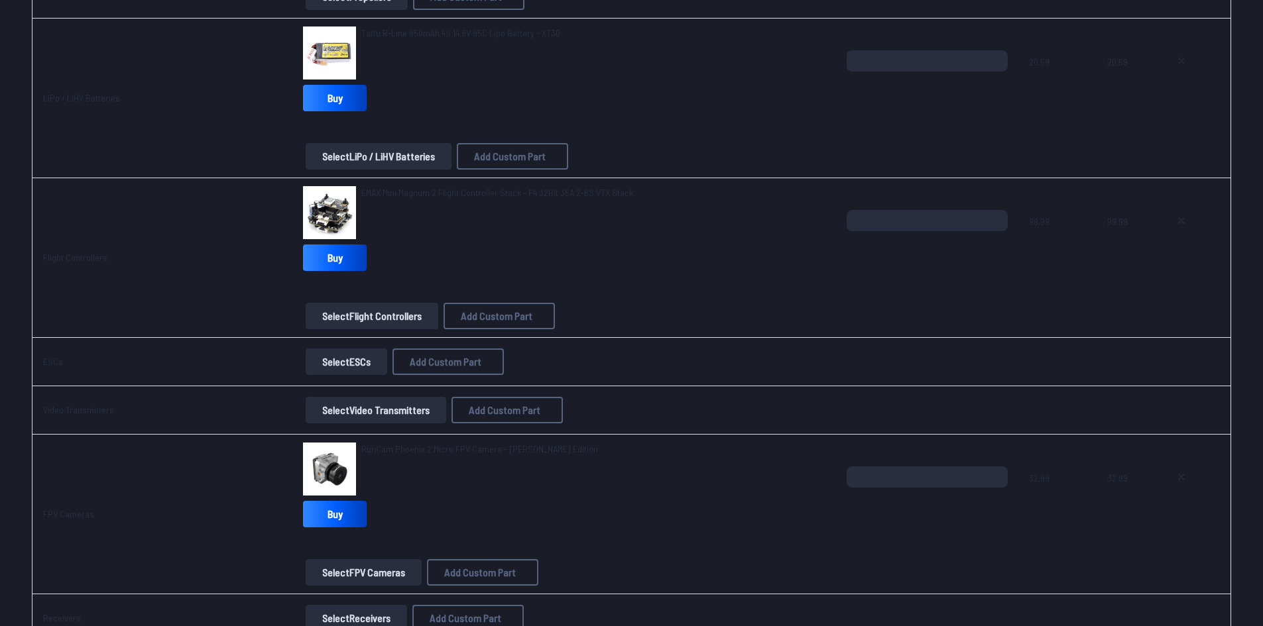
click at [453, 77] on div "Tattu R-Line 850mAh 4S 14.8V 95C Lipo Battery - XT30" at bounding box center [460, 53] width 199 height 53
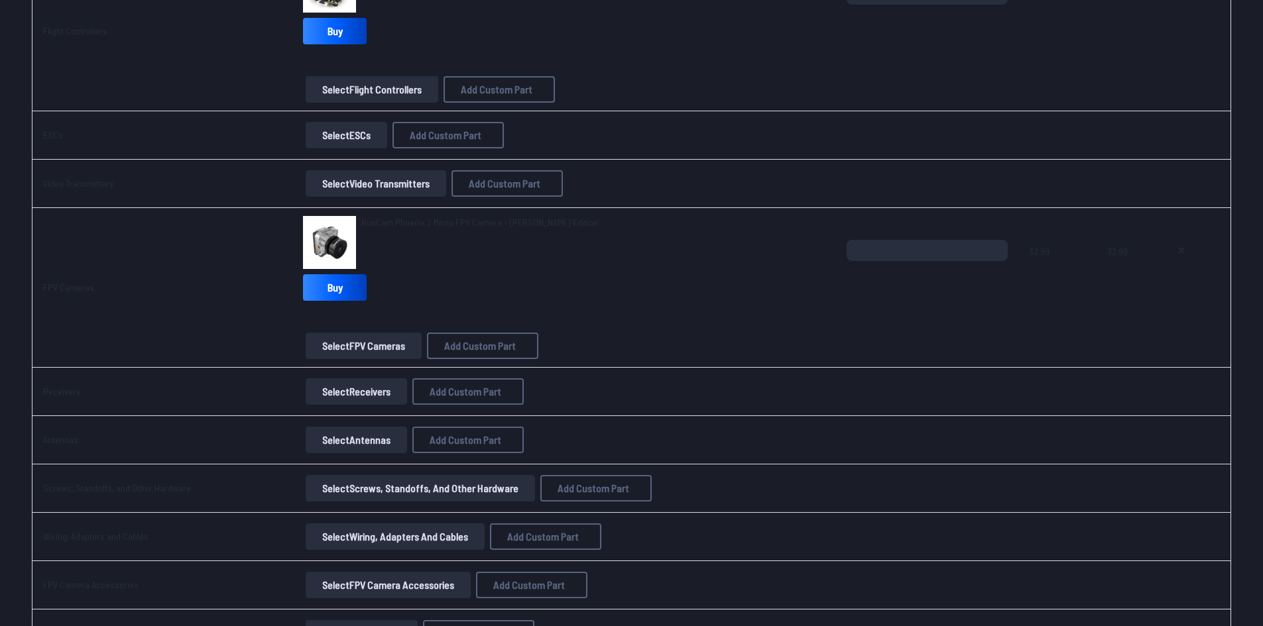
scroll to position [928, 0]
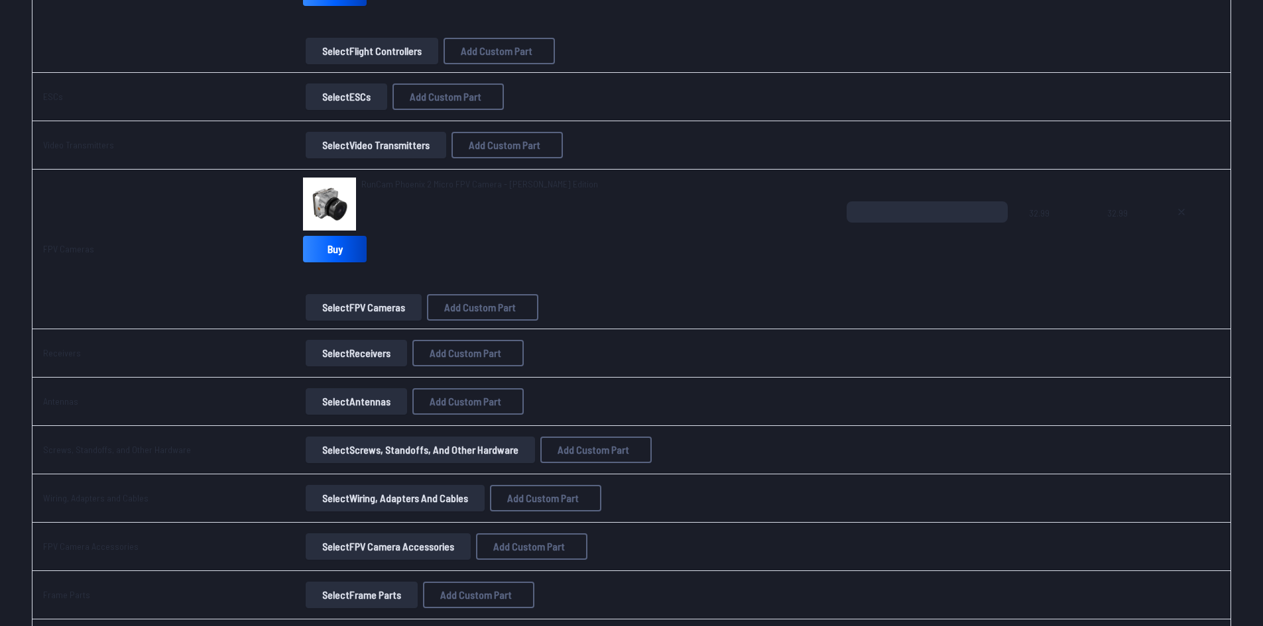
drag, startPoint x: 386, startPoint y: 245, endPoint x: 241, endPoint y: 282, distance: 149.4
click at [241, 282] on td "FPV Cameras" at bounding box center [162, 250] width 261 height 160
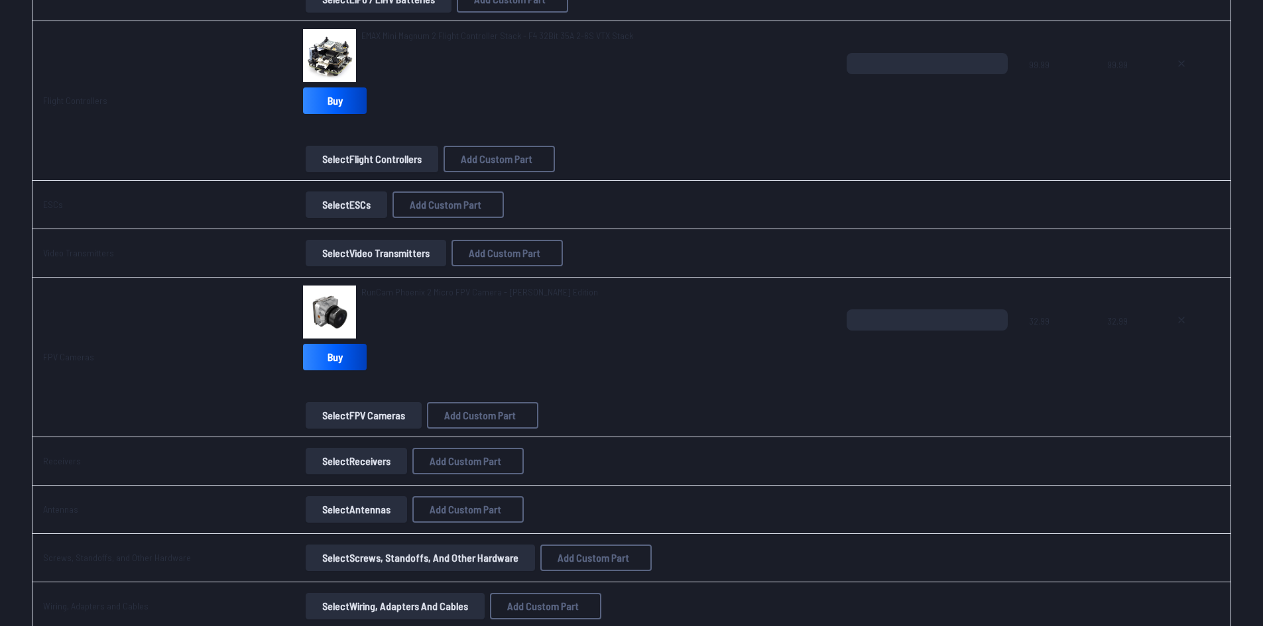
scroll to position [426, 0]
